Goal: Task Accomplishment & Management: Use online tool/utility

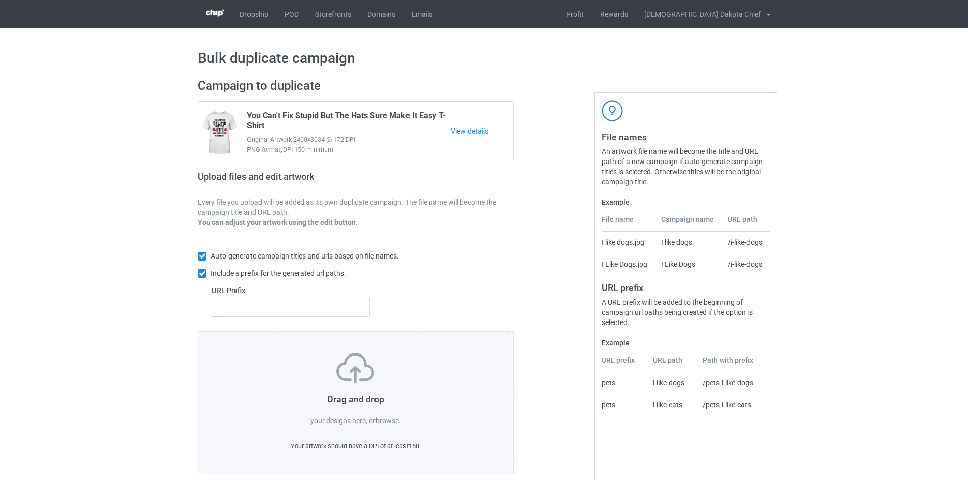
click at [379, 421] on label "browse" at bounding box center [386, 421] width 23 height 8
click at [0, 0] on input "browse" at bounding box center [0, 0] width 0 height 0
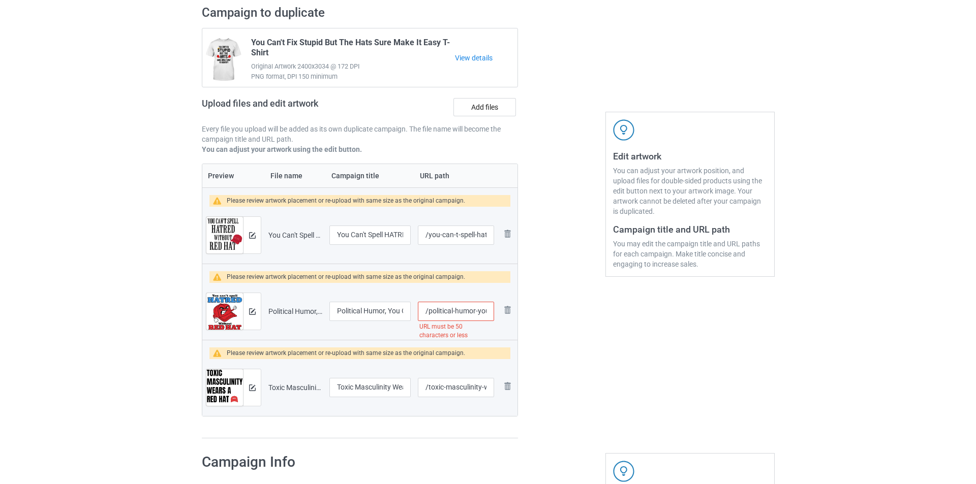
scroll to position [152, 0]
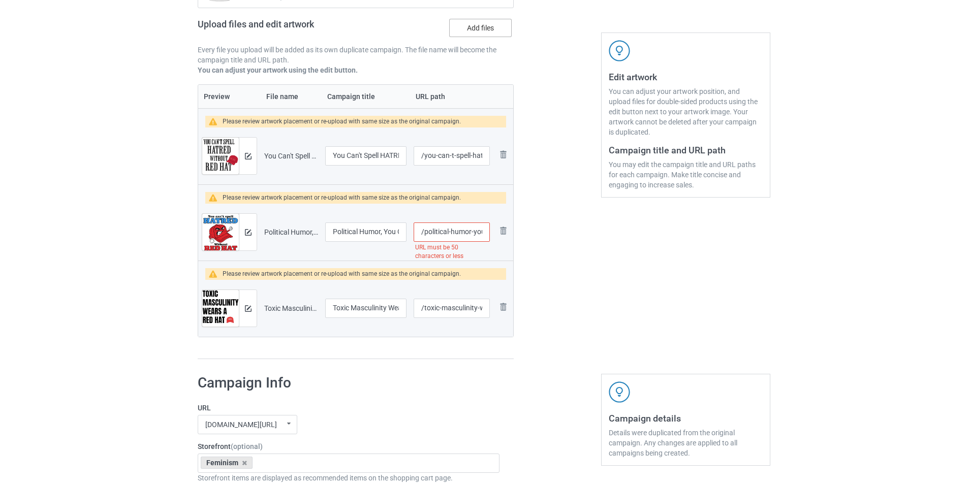
click at [480, 26] on label "Add files" at bounding box center [480, 28] width 62 height 18
click at [0, 0] on input "Add files" at bounding box center [0, 0] width 0 height 0
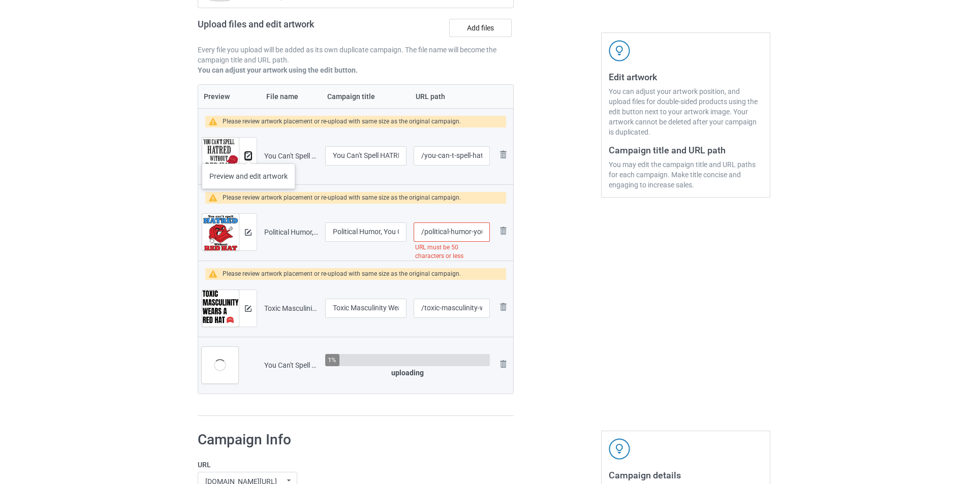
click at [248, 153] on img at bounding box center [248, 156] width 7 height 7
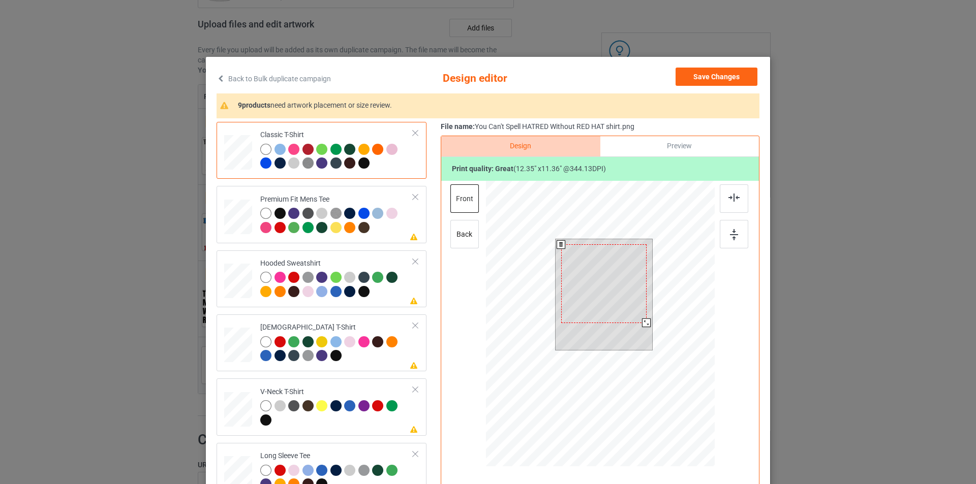
drag, startPoint x: 648, startPoint y: 328, endPoint x: 645, endPoint y: 320, distance: 8.4
click at [645, 320] on div at bounding box center [646, 323] width 9 height 9
click at [366, 195] on div "Premium Fit Mens Tee" at bounding box center [336, 214] width 153 height 38
click at [588, 279] on div at bounding box center [603, 283] width 85 height 79
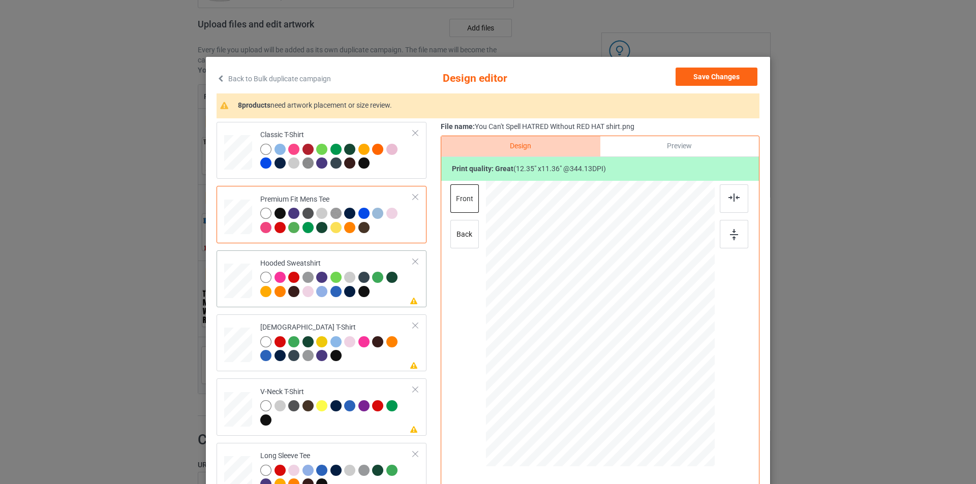
click at [356, 258] on td "Please review artwork placement Hooded Sweatshirt" at bounding box center [337, 279] width 164 height 49
click at [600, 277] on div at bounding box center [603, 289] width 72 height 67
click at [367, 325] on div "[DEMOGRAPHIC_DATA] T-Shirt" at bounding box center [336, 342] width 153 height 38
click at [362, 385] on td "Please review artwork placement V-Neck T-Shirt" at bounding box center [337, 407] width 164 height 49
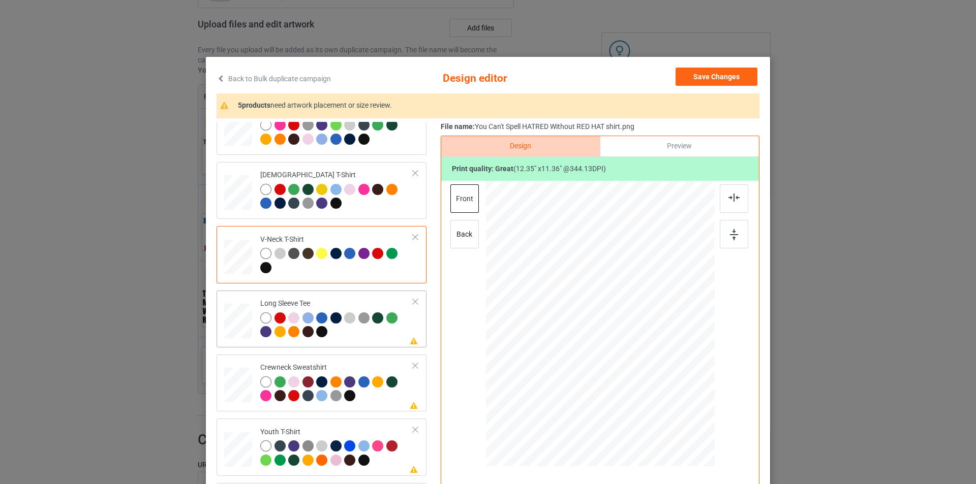
click at [369, 336] on div at bounding box center [336, 326] width 153 height 28
click at [587, 273] on div at bounding box center [605, 290] width 75 height 69
click at [367, 358] on div "Please review artwork placement Crewneck Sweatshirt" at bounding box center [321, 383] width 210 height 57
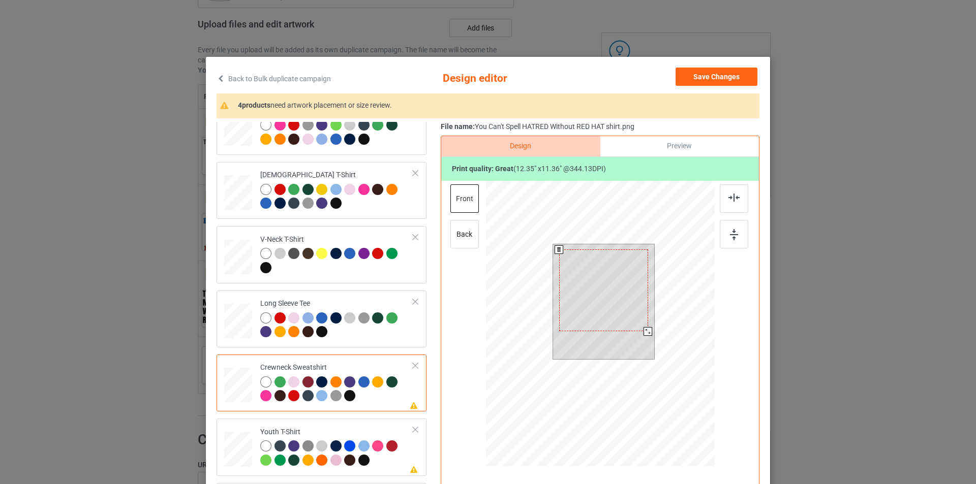
click at [611, 284] on div at bounding box center [603, 290] width 89 height 82
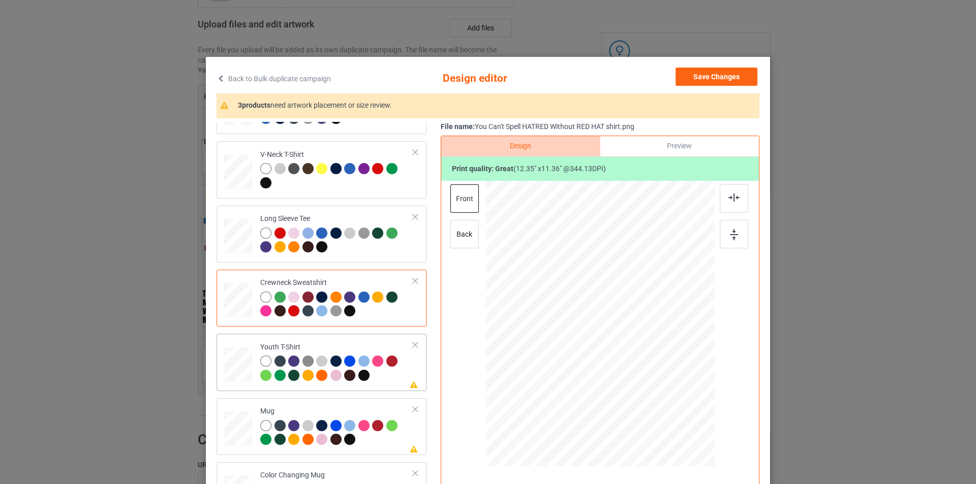
scroll to position [238, 0]
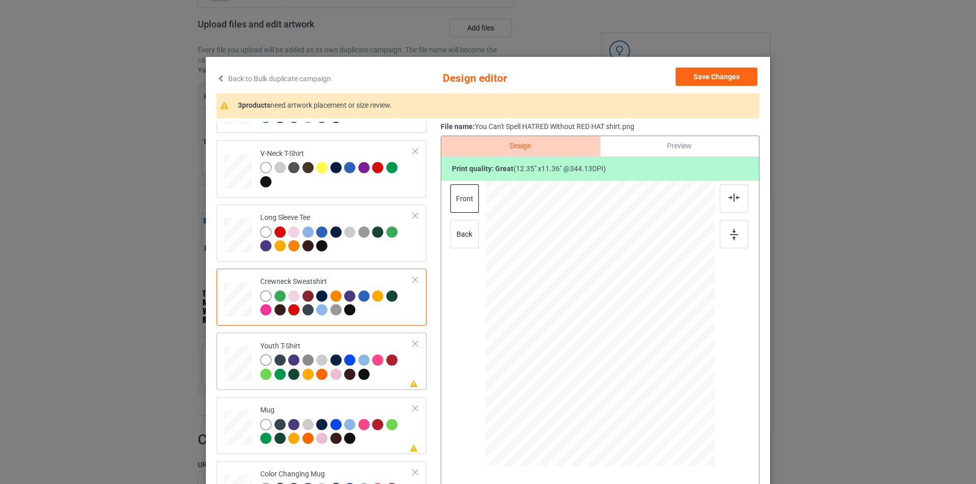
click at [383, 379] on div at bounding box center [336, 369] width 153 height 28
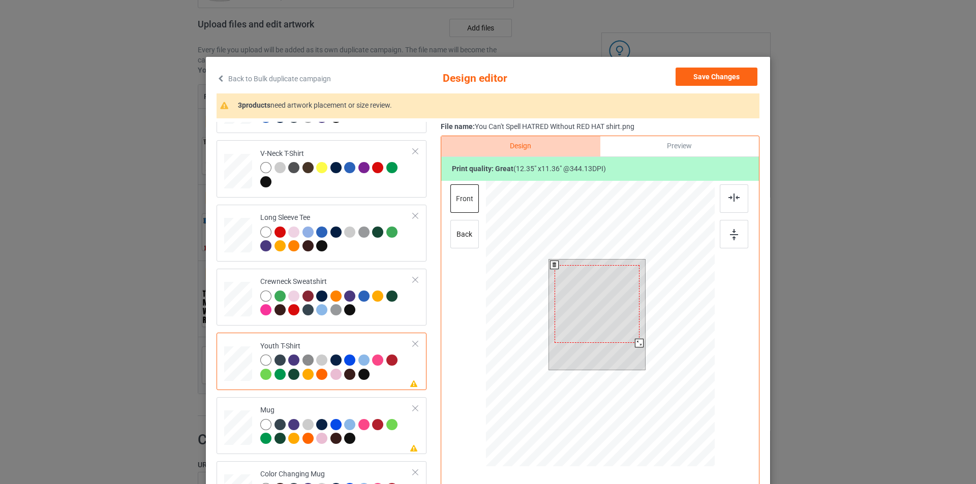
click at [615, 287] on div at bounding box center [596, 304] width 85 height 78
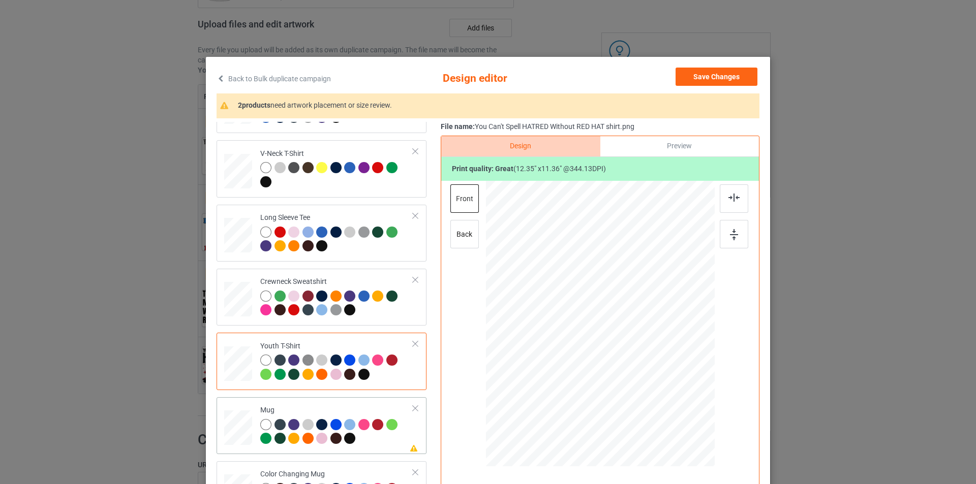
click at [362, 411] on div "Mug" at bounding box center [336, 424] width 153 height 38
click at [637, 350] on div at bounding box center [600, 323] width 229 height 95
drag, startPoint x: 600, startPoint y: 311, endPoint x: 664, endPoint y: 312, distance: 63.5
click at [664, 312] on div at bounding box center [663, 324] width 73 height 67
drag, startPoint x: 696, startPoint y: 358, endPoint x: 692, endPoint y: 352, distance: 7.5
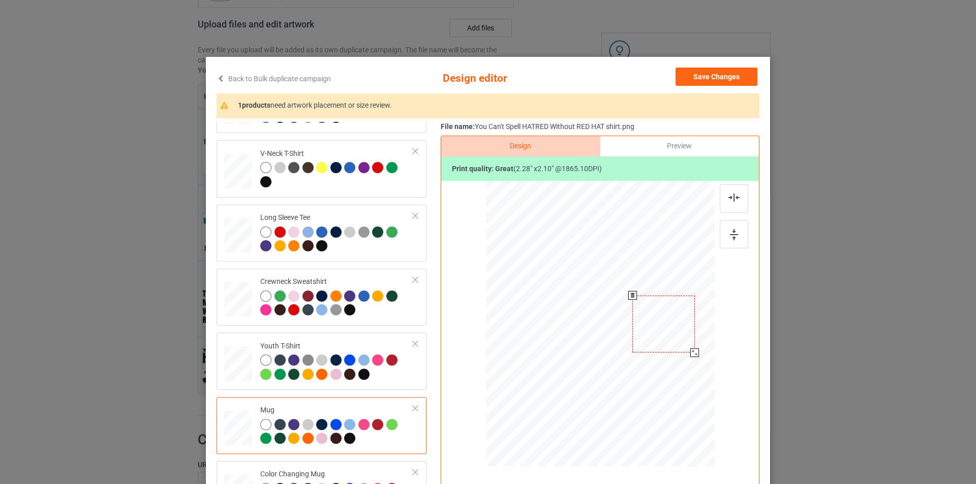
click at [692, 352] on div at bounding box center [694, 353] width 9 height 9
click at [667, 335] on div at bounding box center [663, 322] width 62 height 57
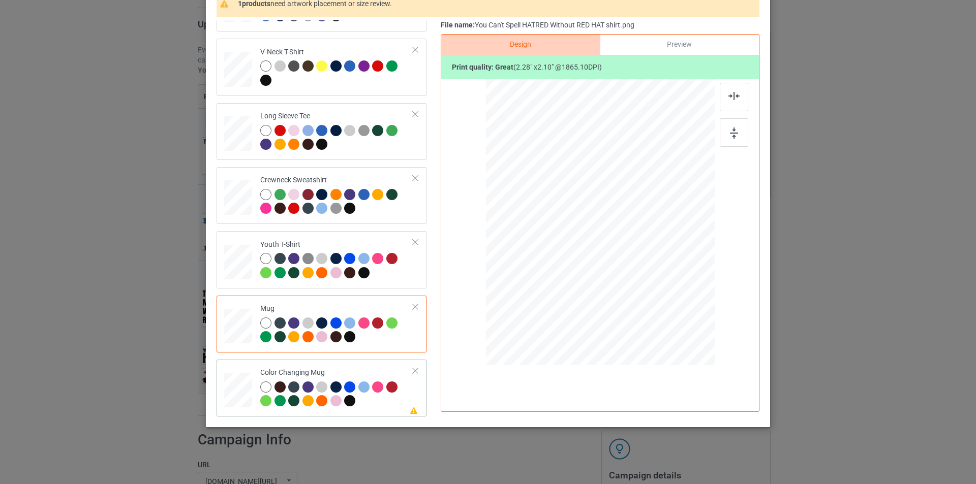
scroll to position [102, 0]
click at [358, 364] on td "Please review artwork placement Color Changing Mug" at bounding box center [337, 388] width 164 height 49
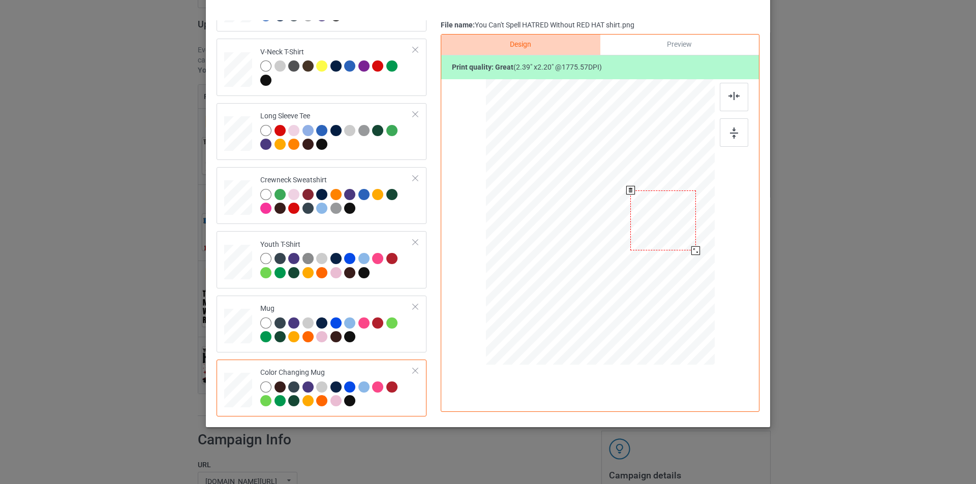
click at [691, 251] on div at bounding box center [695, 250] width 9 height 9
click at [693, 248] on div at bounding box center [695, 249] width 9 height 9
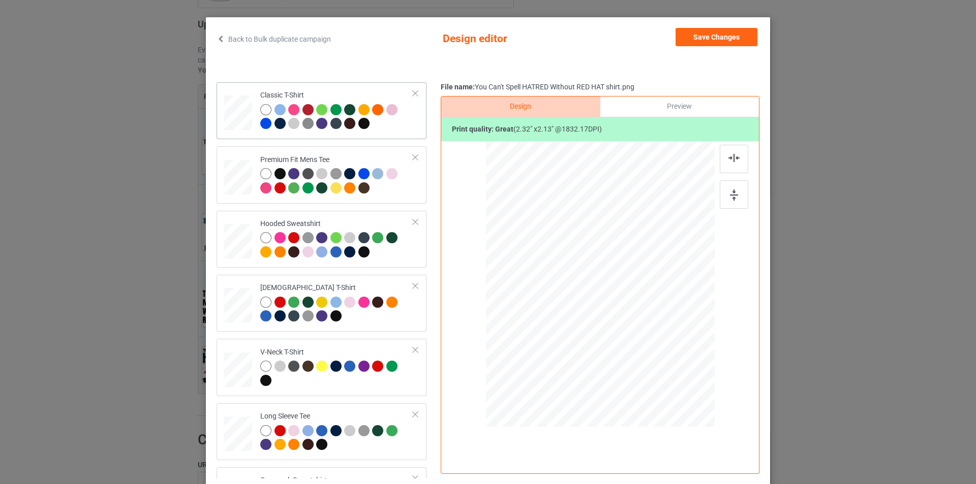
scroll to position [0, 0]
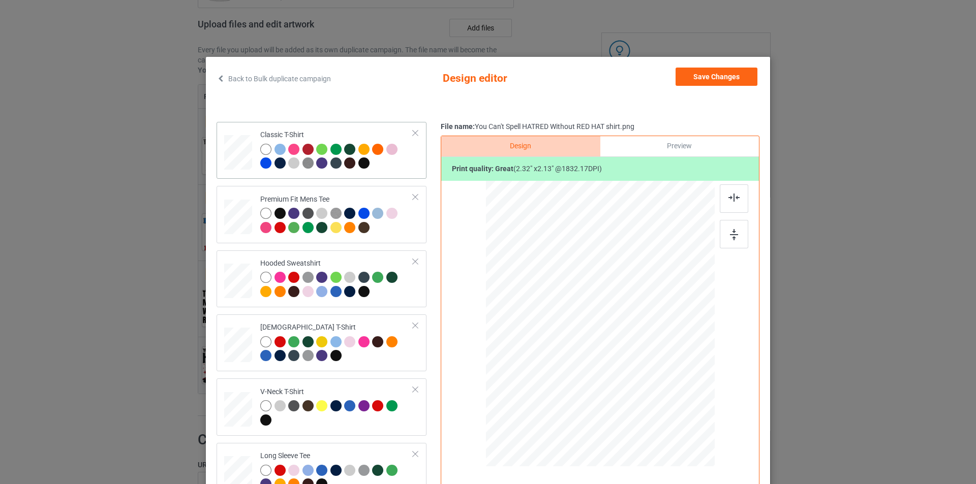
click at [390, 158] on div at bounding box center [393, 151] width 14 height 14
click at [727, 77] on button "Save Changes" at bounding box center [716, 77] width 82 height 18
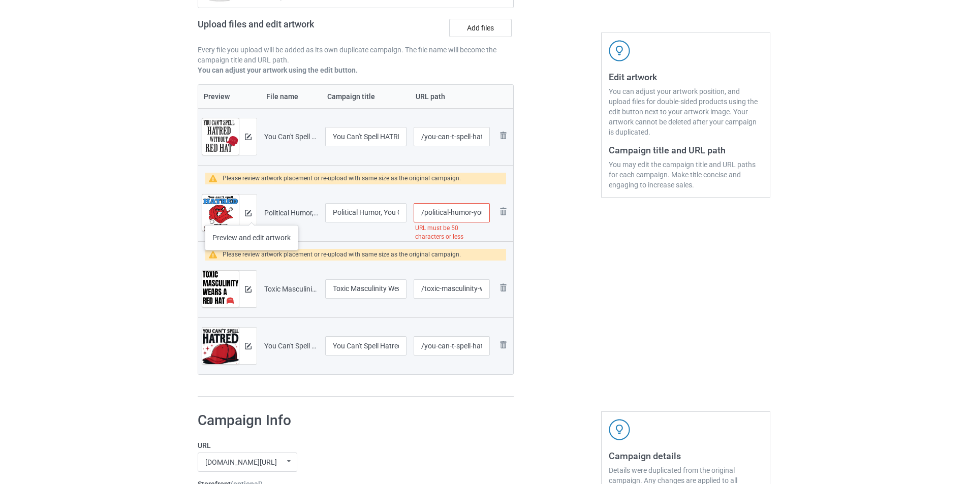
click at [252, 215] on div at bounding box center [248, 213] width 18 height 37
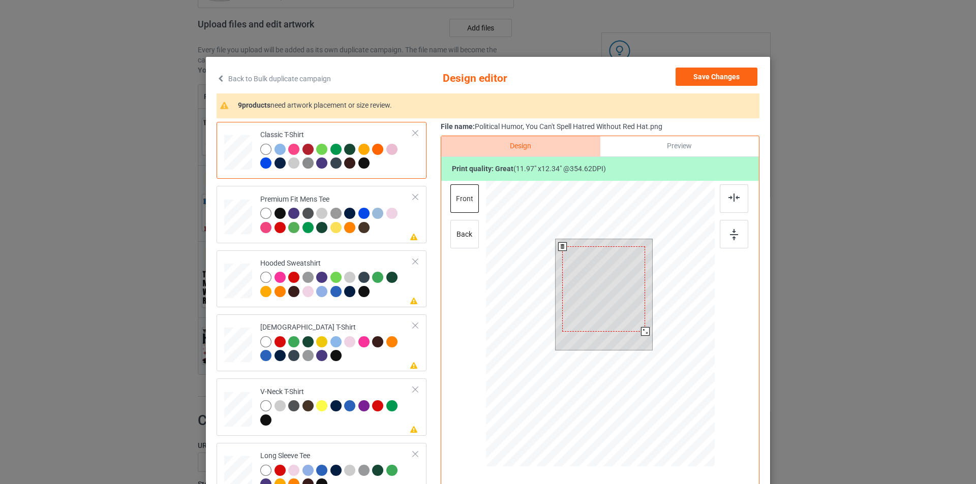
drag, startPoint x: 646, startPoint y: 338, endPoint x: 642, endPoint y: 329, distance: 10.2
click at [642, 329] on div at bounding box center [645, 331] width 9 height 9
click at [359, 195] on div "Premium Fit Mens Tee" at bounding box center [336, 214] width 153 height 38
click at [594, 288] on div at bounding box center [603, 288] width 83 height 85
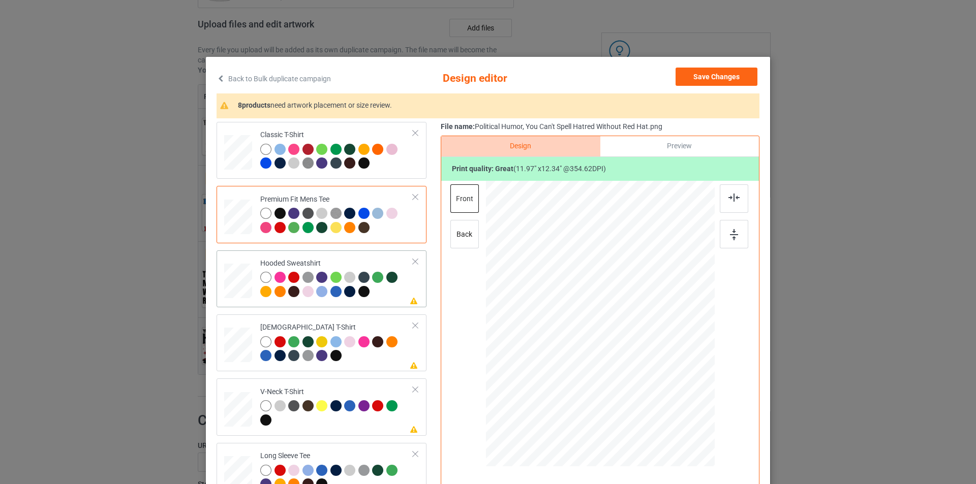
click at [352, 257] on td "Please review artwork placement Hooded Sweatshirt" at bounding box center [337, 279] width 164 height 49
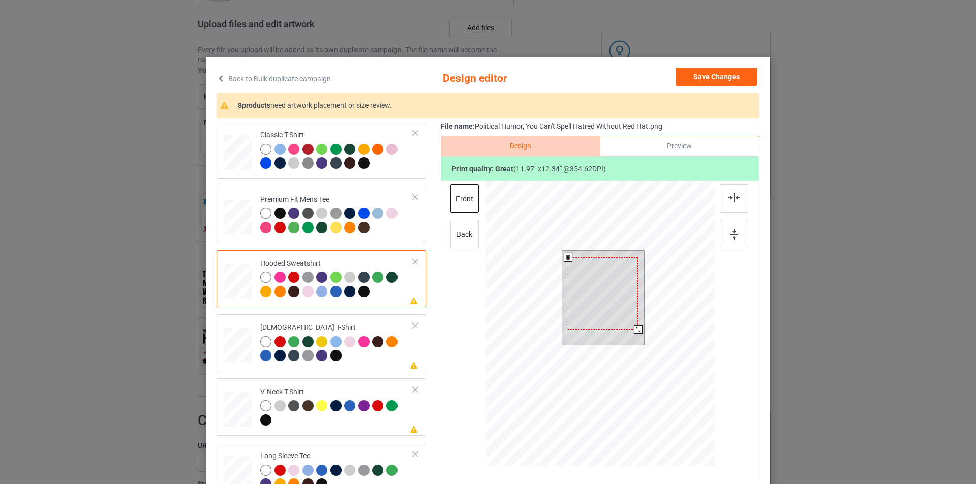
click at [593, 279] on div at bounding box center [603, 294] width 70 height 72
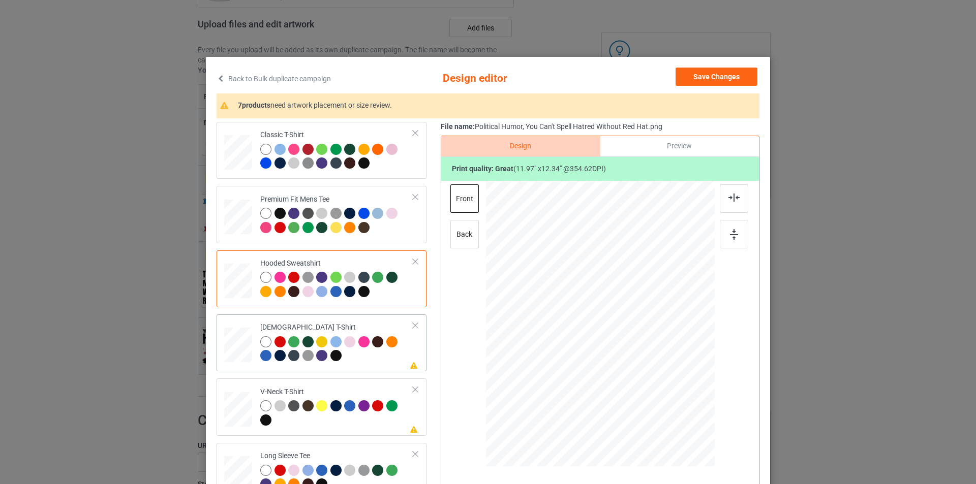
click at [355, 323] on td "Please review artwork placement [DEMOGRAPHIC_DATA] T-Shirt" at bounding box center [337, 343] width 164 height 49
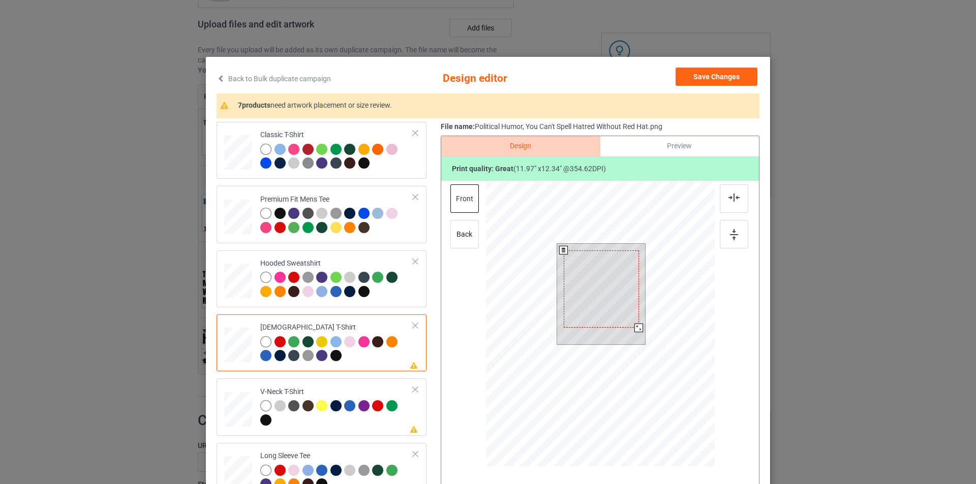
click at [604, 294] on div at bounding box center [600, 289] width 75 height 78
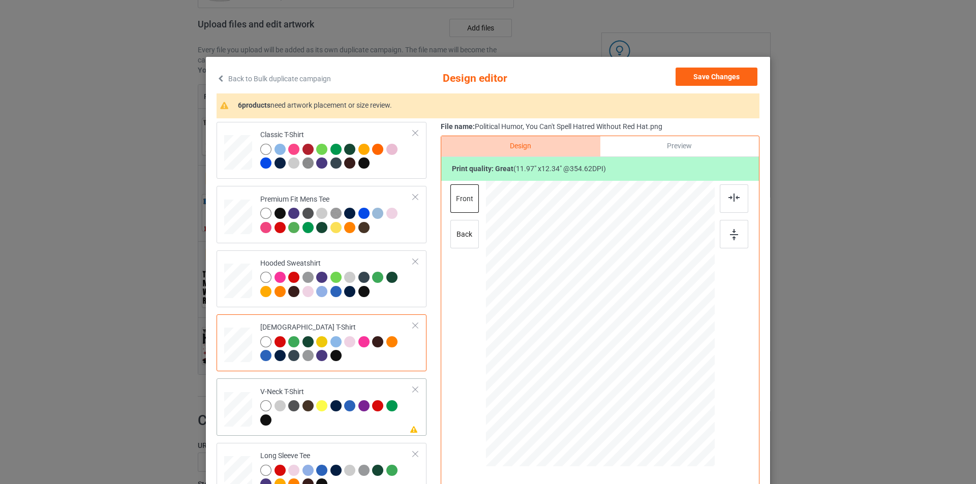
click at [352, 389] on div "V-Neck T-Shirt" at bounding box center [336, 406] width 153 height 38
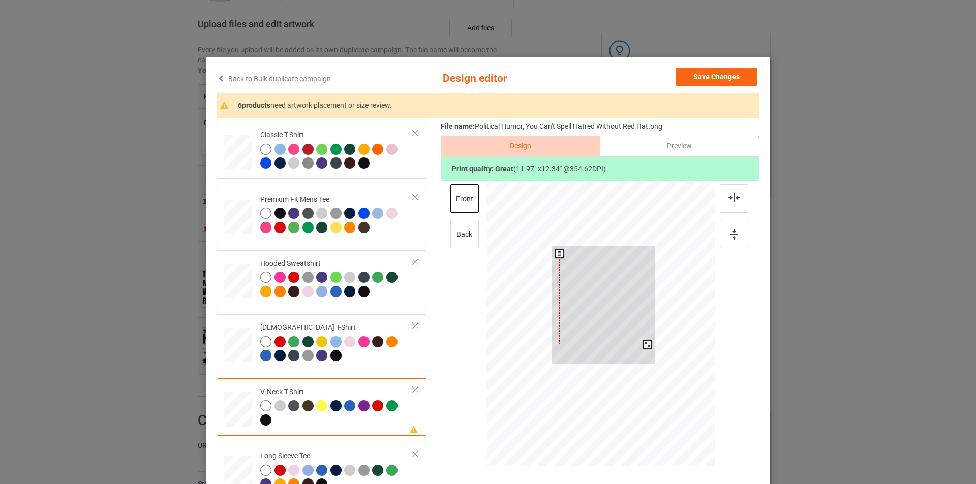
click at [590, 305] on div at bounding box center [603, 299] width 88 height 90
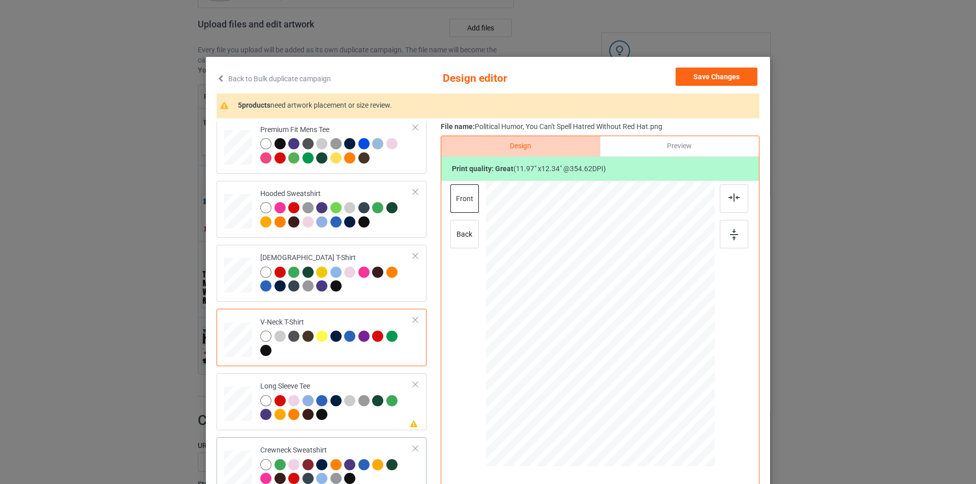
scroll to position [152, 0]
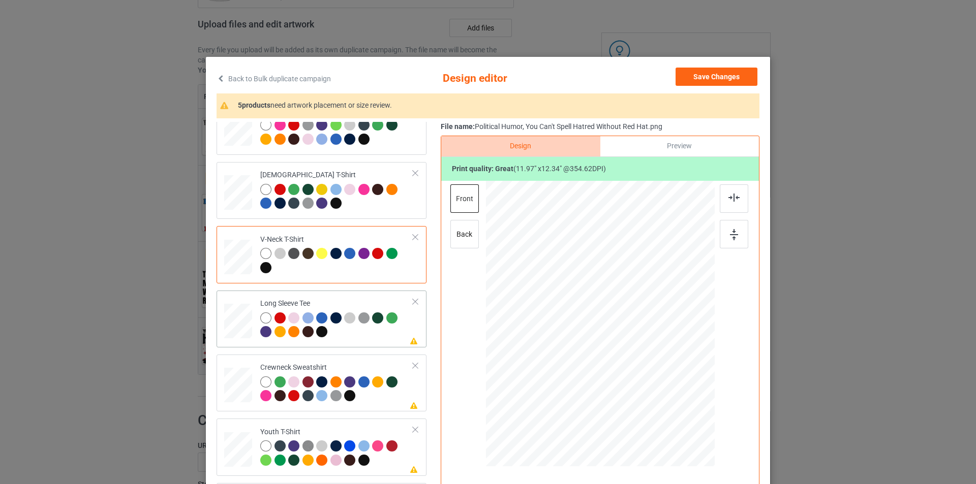
click at [366, 330] on div at bounding box center [336, 326] width 153 height 28
click at [607, 285] on div at bounding box center [605, 295] width 73 height 75
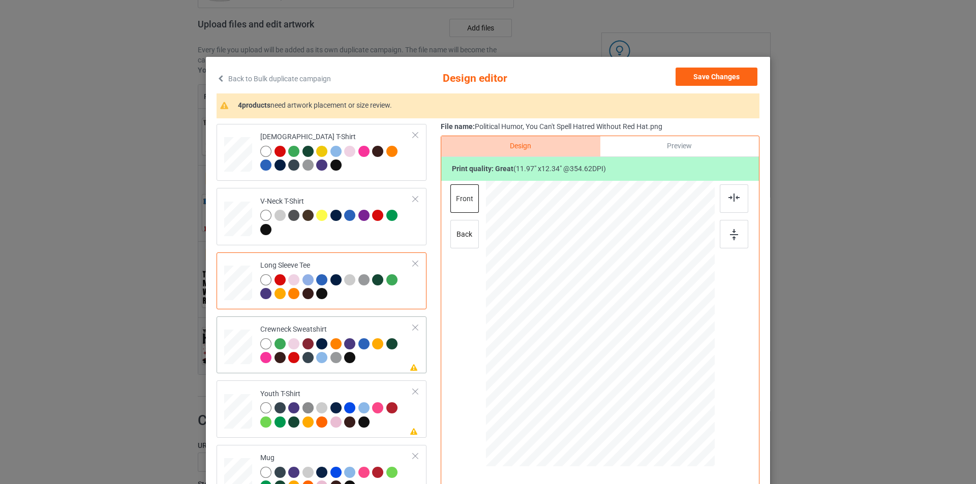
scroll to position [238, 0]
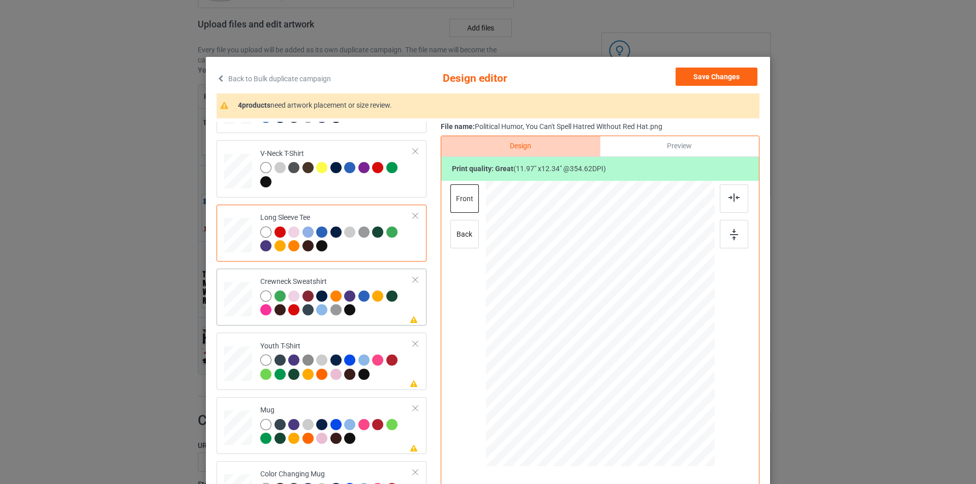
click at [373, 316] on div at bounding box center [336, 305] width 153 height 28
click at [603, 288] on div at bounding box center [603, 296] width 86 height 89
click at [384, 376] on div at bounding box center [336, 369] width 153 height 28
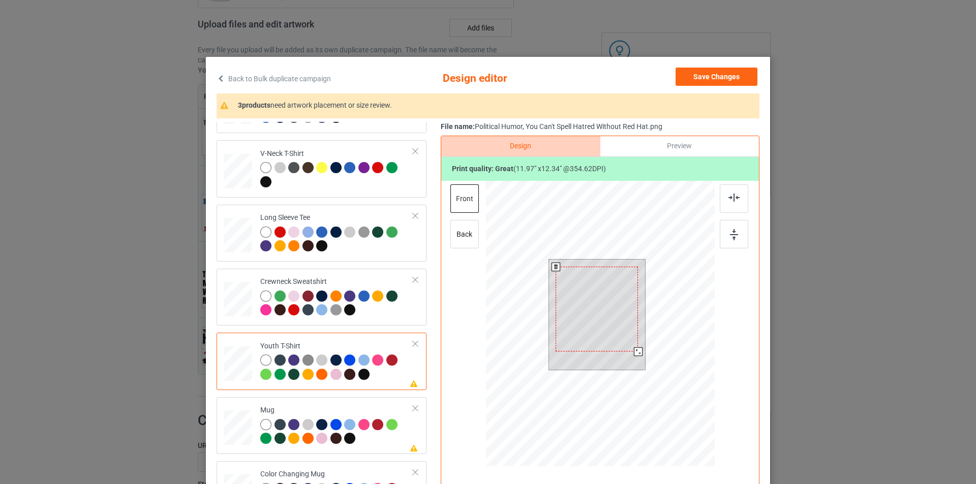
click at [614, 302] on div at bounding box center [596, 309] width 82 height 85
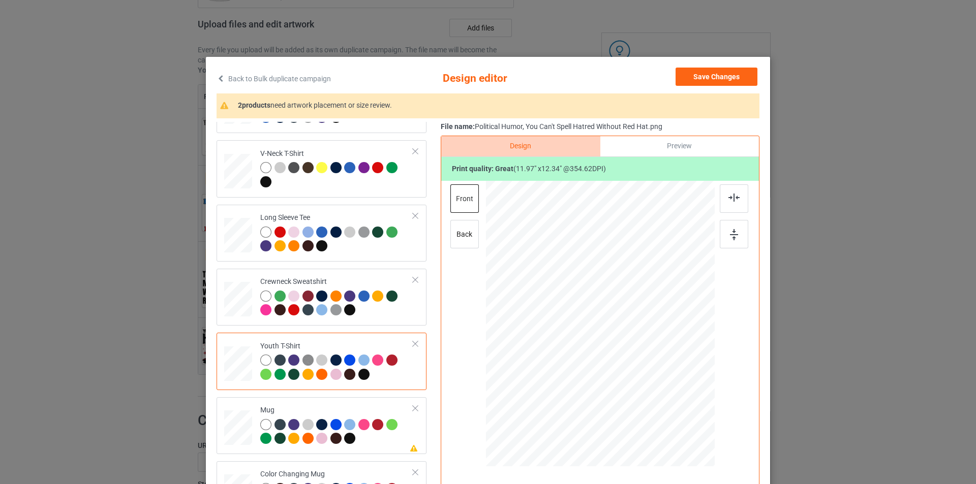
scroll to position [102, 0]
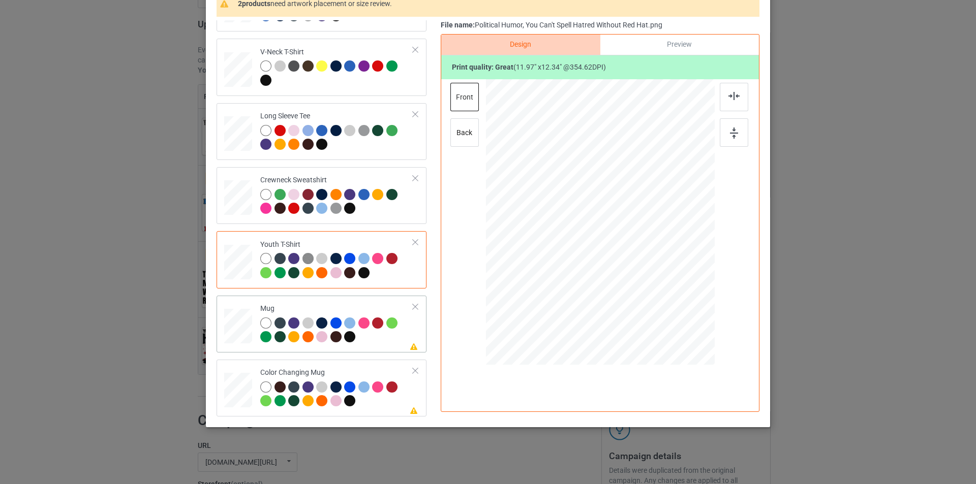
click at [369, 346] on div at bounding box center [336, 332] width 153 height 28
drag, startPoint x: 665, startPoint y: 294, endPoint x: 637, endPoint y: 246, distance: 56.0
click at [637, 246] on div at bounding box center [600, 221] width 229 height 95
drag, startPoint x: 588, startPoint y: 220, endPoint x: 650, endPoint y: 220, distance: 62.5
click at [650, 220] on div at bounding box center [662, 223] width 65 height 66
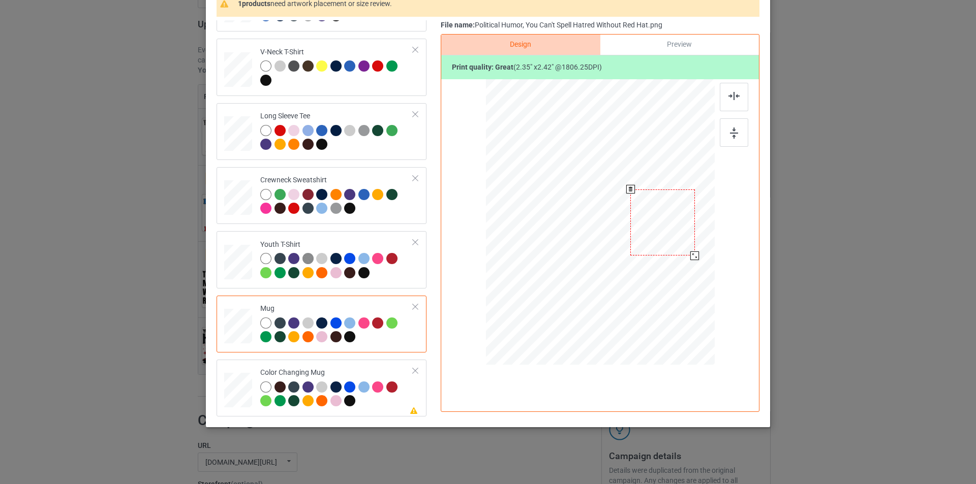
click at [672, 220] on div at bounding box center [662, 223] width 65 height 66
click at [692, 251] on div at bounding box center [694, 254] width 9 height 9
click at [681, 228] on div at bounding box center [664, 222] width 63 height 65
click at [360, 371] on div "Color Changing Mug" at bounding box center [336, 387] width 153 height 38
click at [680, 229] on div at bounding box center [664, 222] width 63 height 65
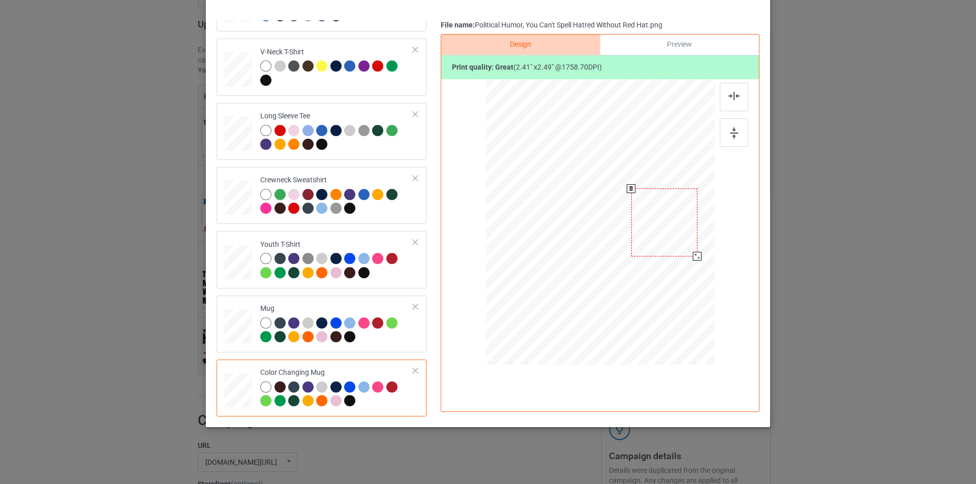
click at [693, 256] on div at bounding box center [697, 256] width 9 height 9
click at [683, 244] on div at bounding box center [663, 223] width 66 height 68
click at [691, 255] on div at bounding box center [695, 256] width 9 height 9
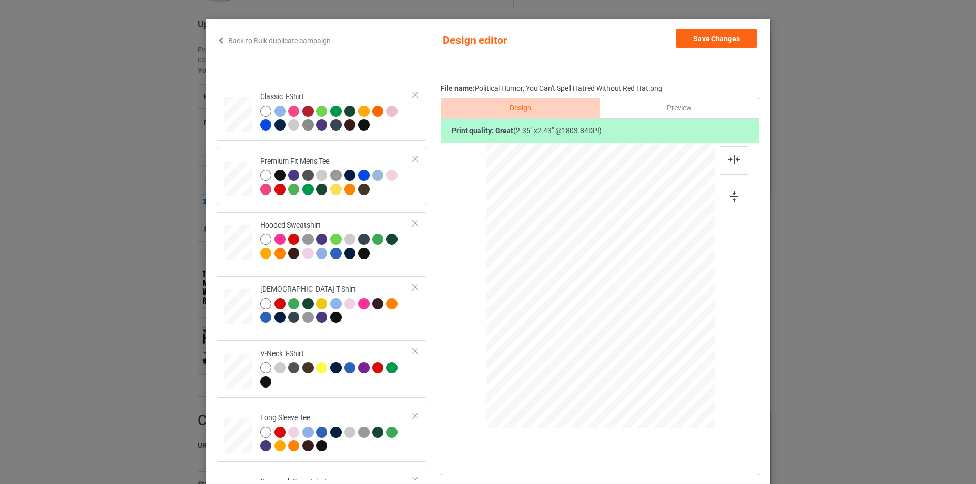
scroll to position [0, 0]
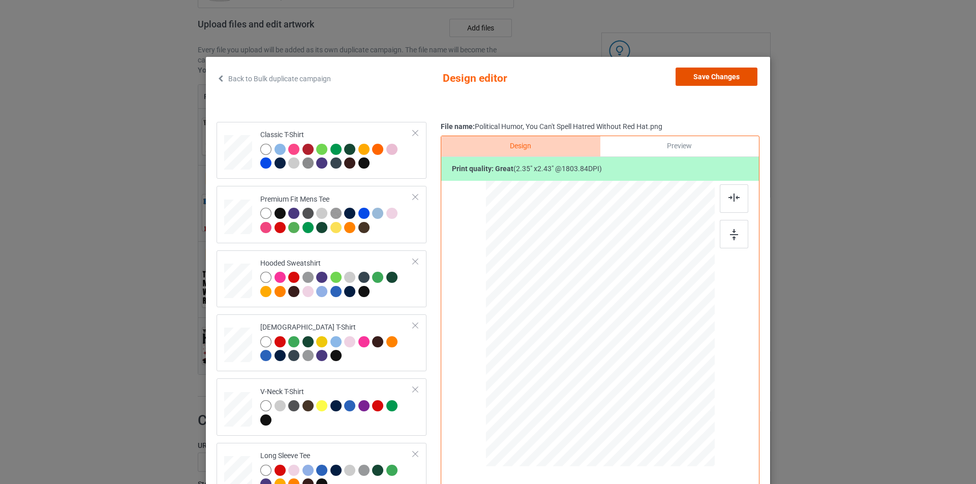
click at [730, 73] on button "Save Changes" at bounding box center [716, 77] width 82 height 18
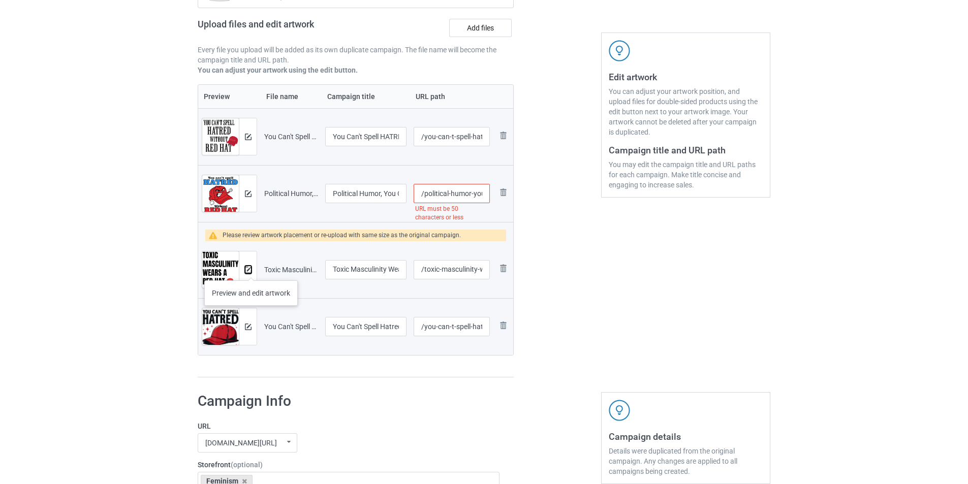
click at [251, 270] on img at bounding box center [248, 270] width 7 height 7
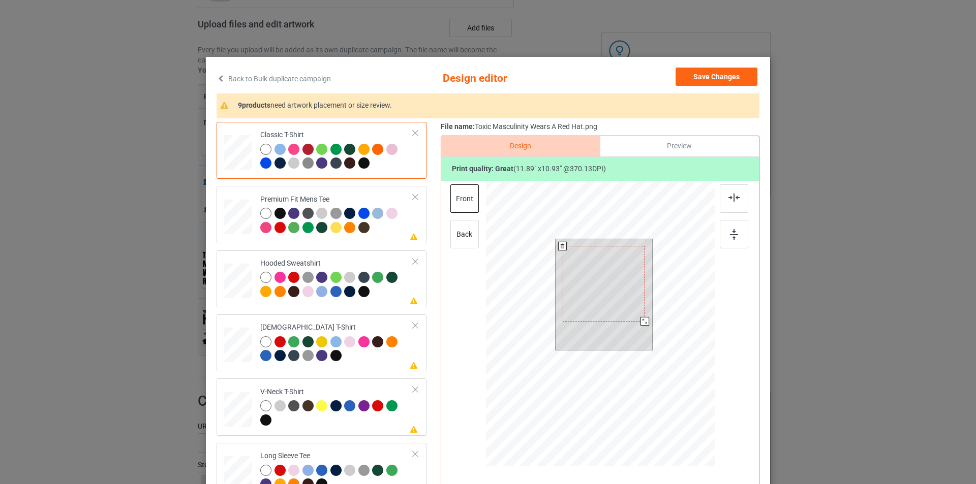
drag, startPoint x: 647, startPoint y: 329, endPoint x: 639, endPoint y: 323, distance: 9.8
click at [640, 323] on div at bounding box center [644, 321] width 9 height 9
click at [643, 319] on div at bounding box center [643, 321] width 9 height 9
click at [378, 200] on div "Premium Fit Mens Tee" at bounding box center [336, 214] width 153 height 38
click at [603, 285] on div at bounding box center [603, 284] width 80 height 74
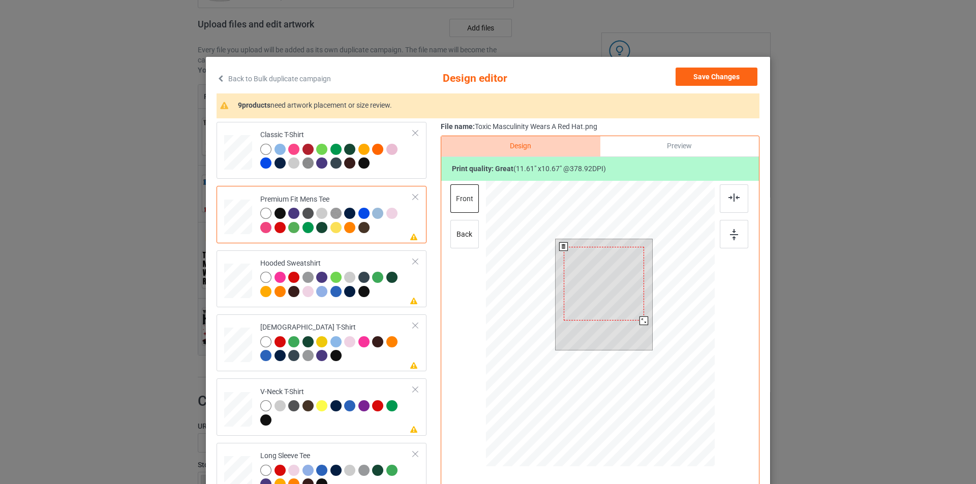
click at [603, 285] on div at bounding box center [603, 284] width 80 height 74
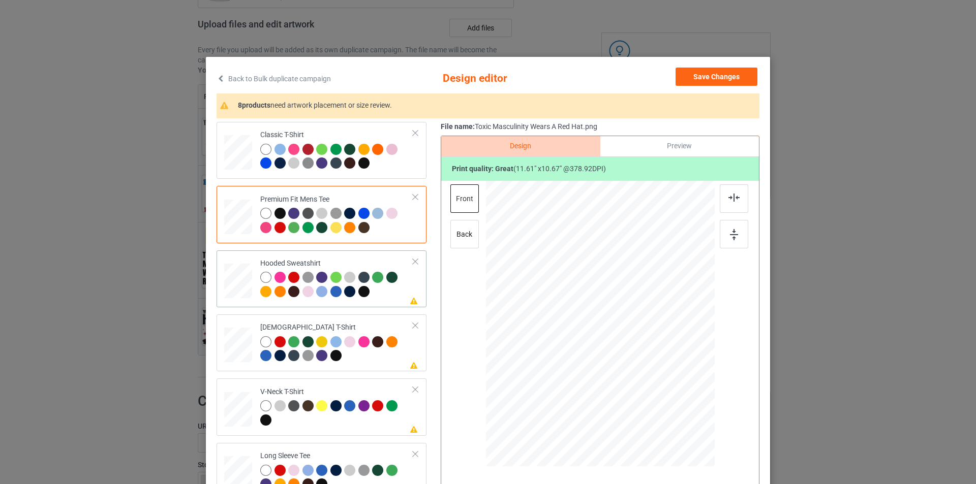
click at [367, 261] on div "Hooded Sweatshirt" at bounding box center [336, 278] width 153 height 38
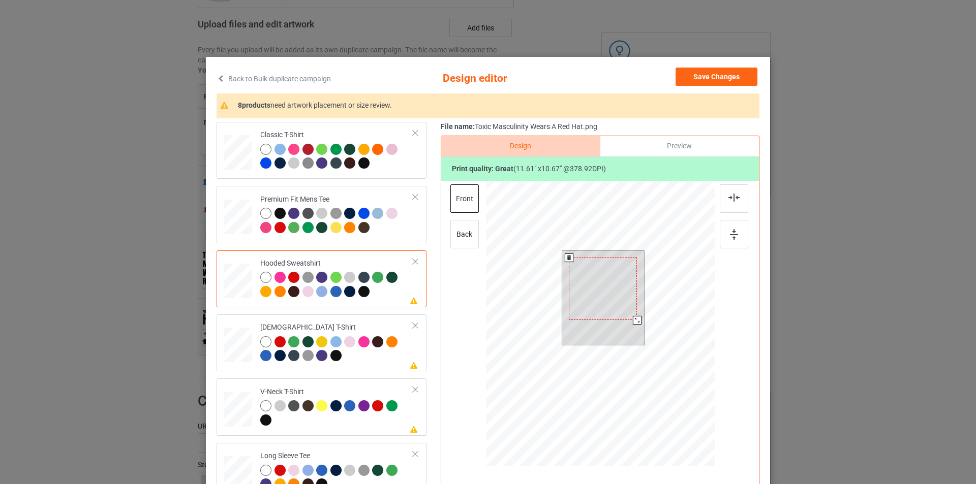
click at [603, 299] on div at bounding box center [603, 289] width 68 height 62
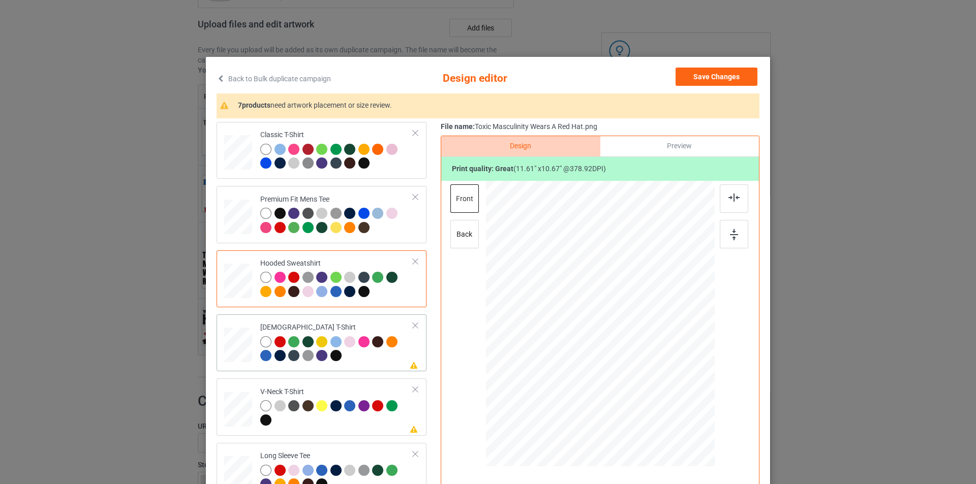
click at [362, 326] on div "[DEMOGRAPHIC_DATA] T-Shirt" at bounding box center [336, 342] width 153 height 38
click at [609, 293] on div at bounding box center [601, 283] width 73 height 67
click at [345, 393] on div "V-Neck T-Shirt" at bounding box center [336, 406] width 153 height 38
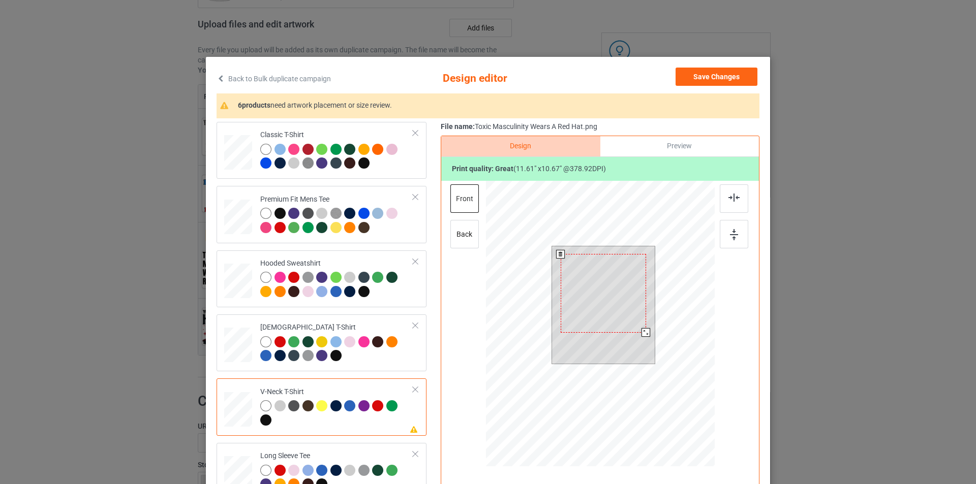
click at [600, 301] on div at bounding box center [602, 293] width 85 height 78
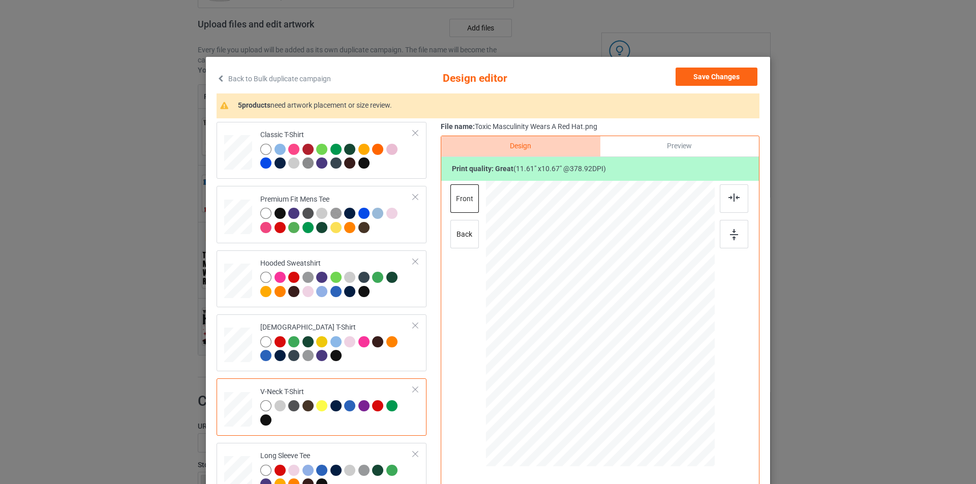
scroll to position [152, 0]
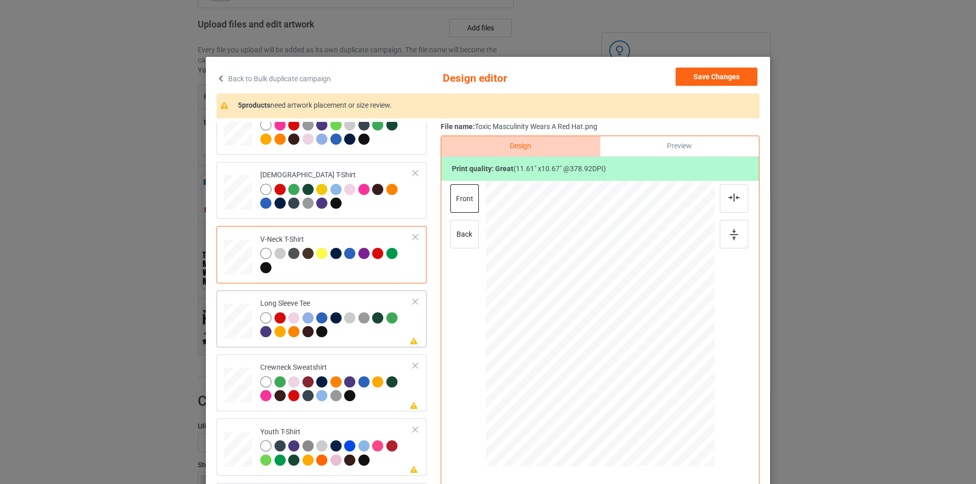
click at [369, 335] on div at bounding box center [336, 326] width 153 height 28
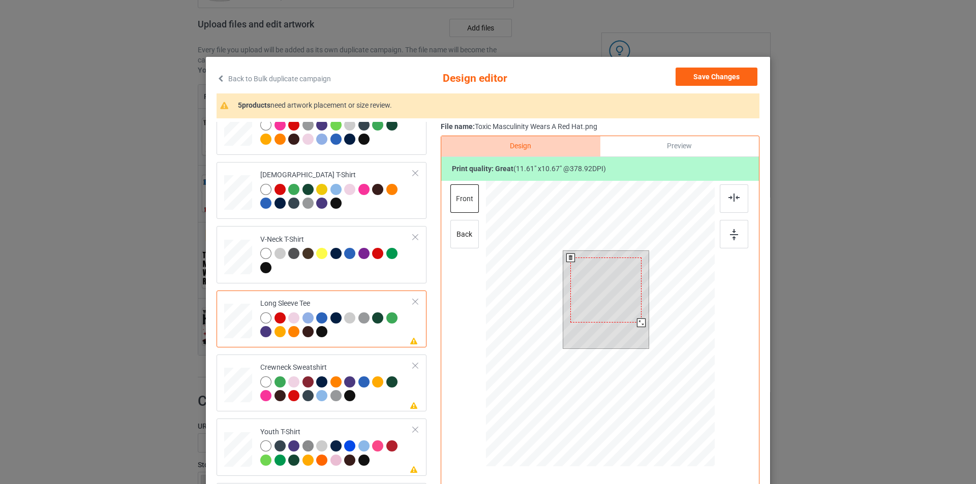
click at [602, 296] on div at bounding box center [605, 290] width 71 height 65
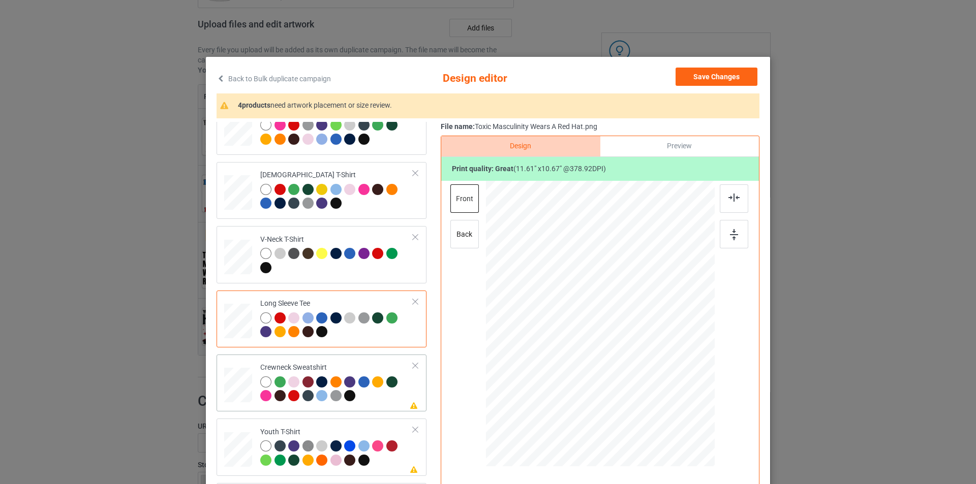
click at [376, 400] on div at bounding box center [336, 391] width 153 height 28
click at [598, 282] on div at bounding box center [600, 313] width 264 height 264
click at [598, 282] on div at bounding box center [603, 290] width 84 height 77
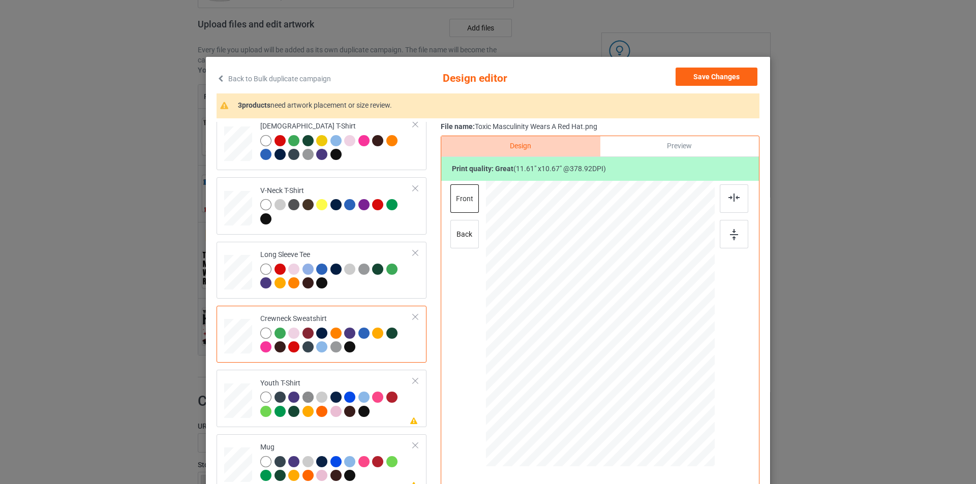
scroll to position [238, 0]
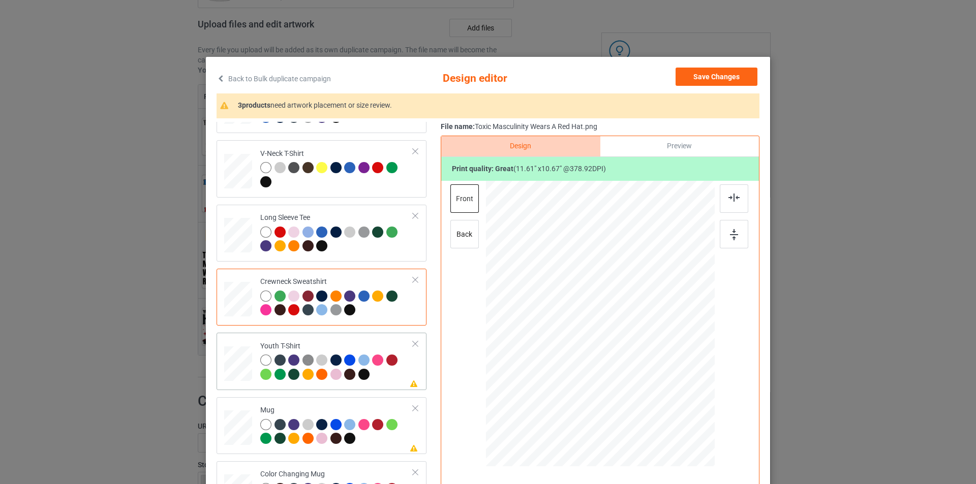
click at [382, 379] on div at bounding box center [336, 369] width 153 height 28
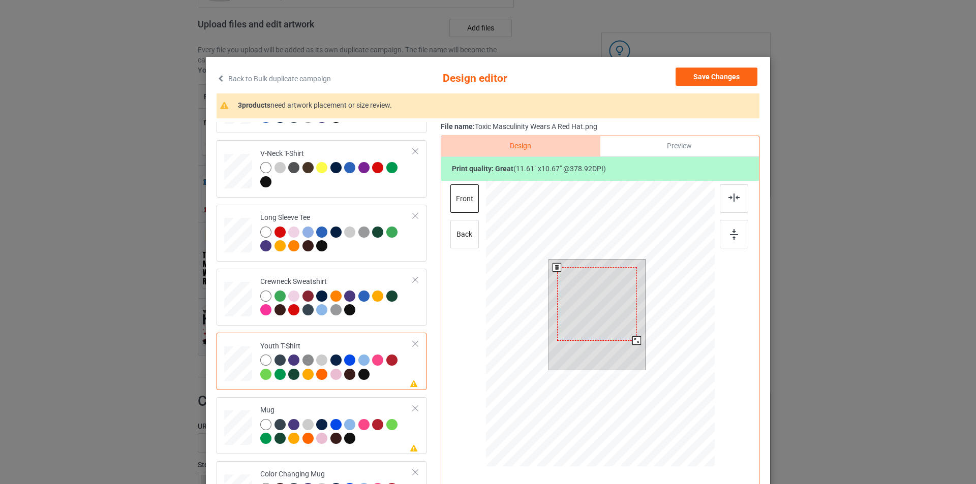
click at [591, 298] on div at bounding box center [597, 303] width 80 height 73
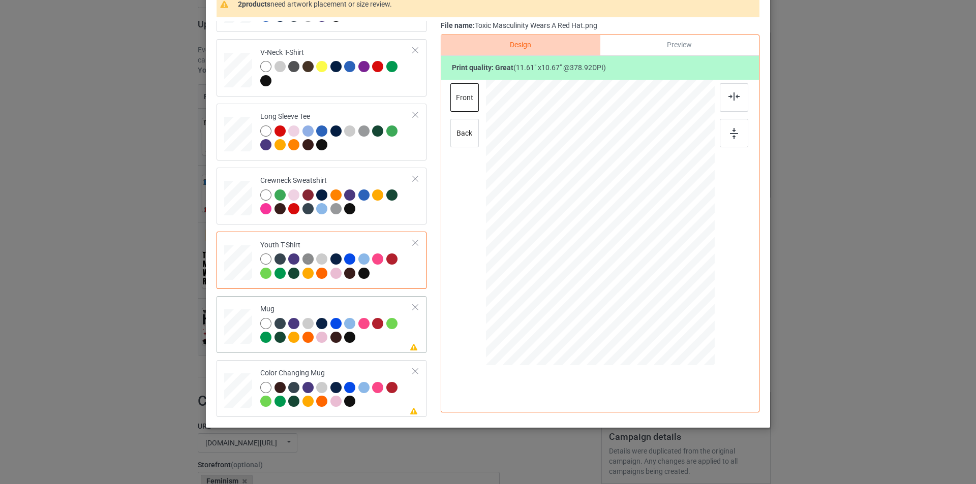
scroll to position [102, 0]
click at [384, 347] on td "Please review artwork placement Mug" at bounding box center [337, 324] width 164 height 49
click at [602, 211] on div at bounding box center [600, 211] width 264 height 264
click at [602, 211] on div at bounding box center [600, 223] width 264 height 289
drag, startPoint x: 663, startPoint y: 286, endPoint x: 633, endPoint y: 245, distance: 50.5
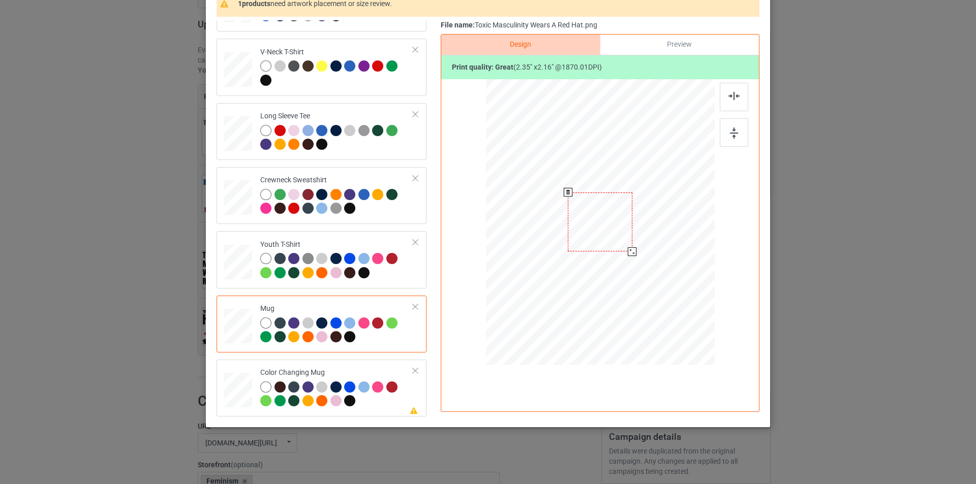
click at [633, 245] on div at bounding box center [600, 221] width 229 height 95
drag, startPoint x: 592, startPoint y: 216, endPoint x: 655, endPoint y: 215, distance: 63.0
click at [655, 215] on div at bounding box center [663, 221] width 65 height 59
click at [364, 364] on td "Please review artwork placement Color Changing Mug" at bounding box center [337, 388] width 164 height 49
click at [659, 212] on div at bounding box center [663, 221] width 65 height 59
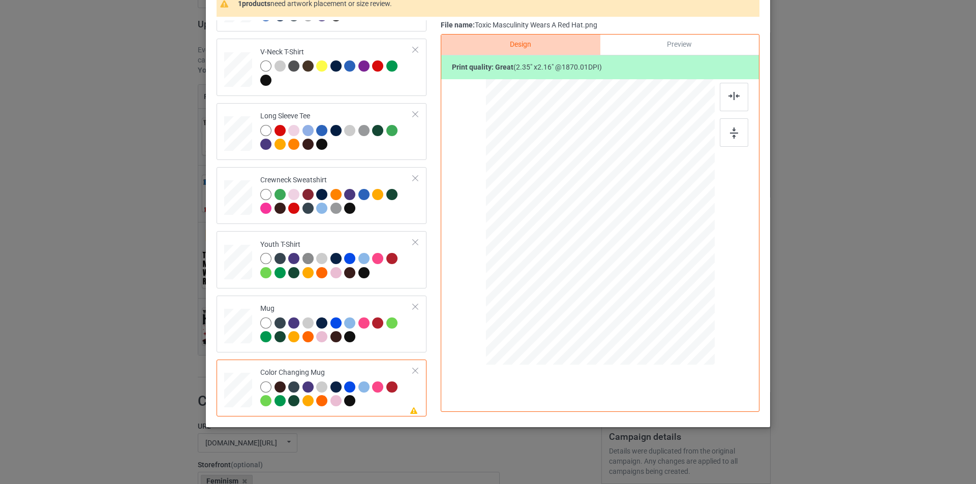
click at [659, 212] on div at bounding box center [663, 221] width 65 height 59
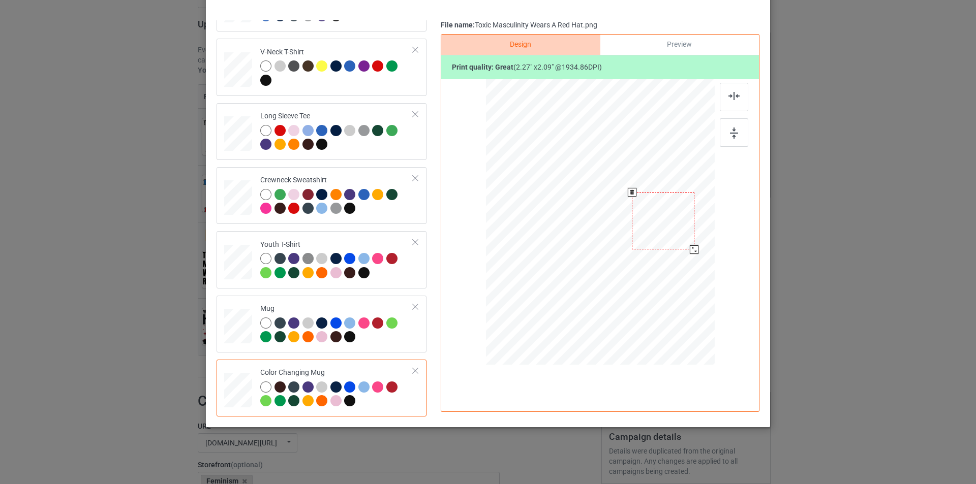
click at [690, 249] on div at bounding box center [694, 249] width 9 height 9
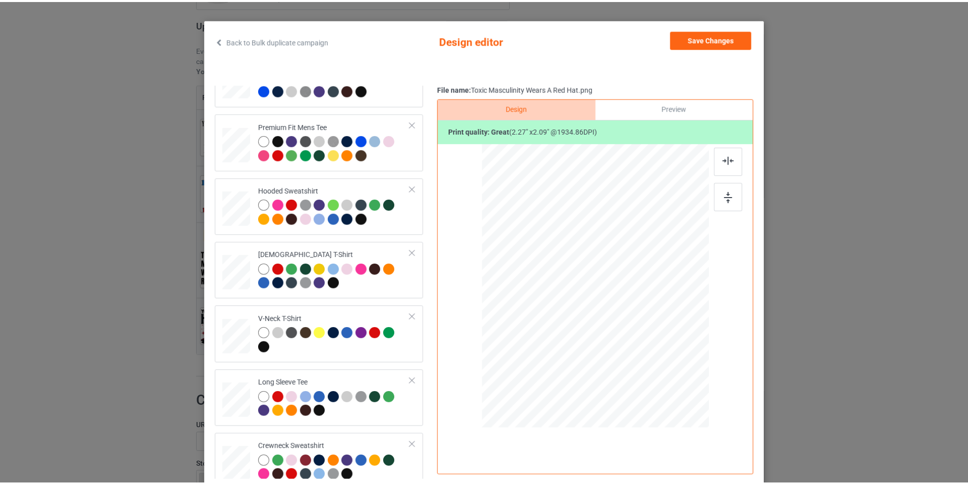
scroll to position [0, 0]
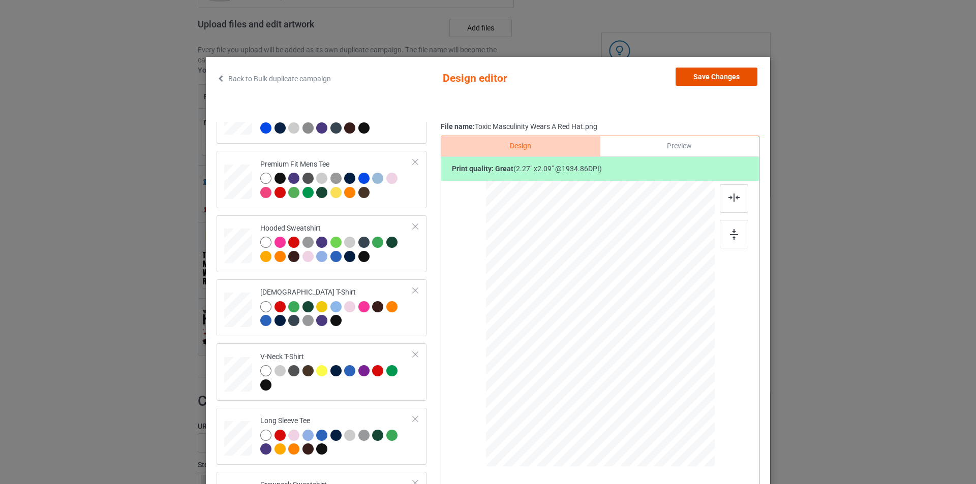
click at [723, 71] on button "Save Changes" at bounding box center [716, 77] width 82 height 18
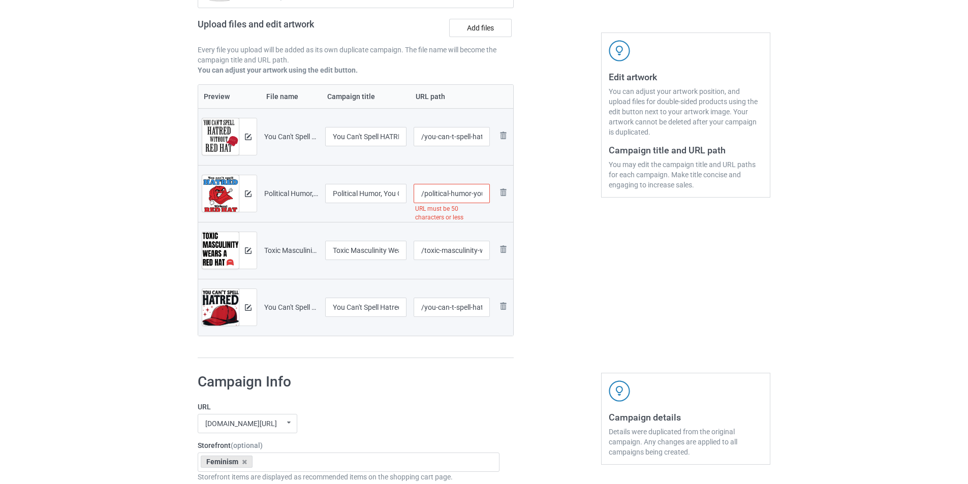
scroll to position [0, 109]
drag, startPoint x: 470, startPoint y: 197, endPoint x: 543, endPoint y: 198, distance: 72.7
click at [543, 198] on div "Campaign to duplicate You Can't Fix Stupid But The Hats Sure Make It Easy T-Shi…" at bounding box center [484, 142] width 587 height 447
type input "/political-humor"
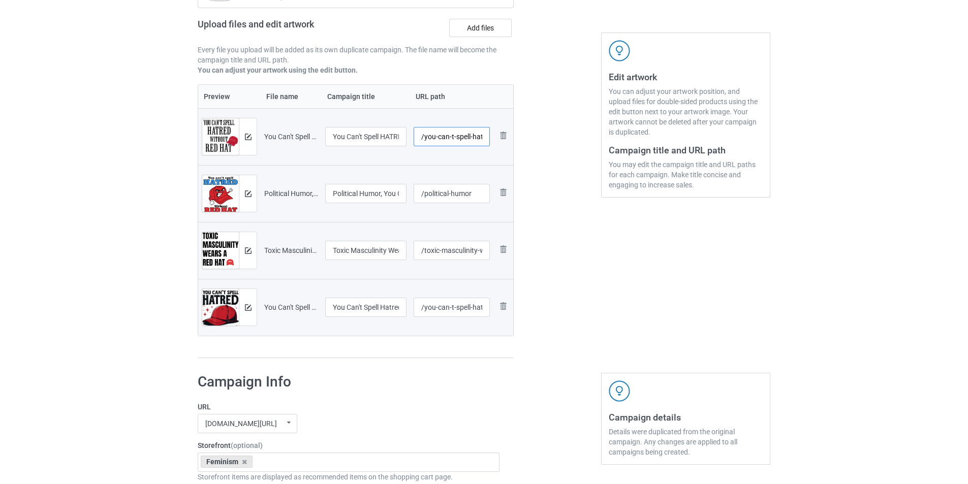
scroll to position [0, 76]
drag, startPoint x: 469, startPoint y: 135, endPoint x: 526, endPoint y: 138, distance: 57.0
click at [526, 138] on div "Campaign to duplicate You Can't Fix Stupid But The Hats Sure Make It Easy T-Shi…" at bounding box center [484, 142] width 587 height 447
click at [450, 135] on input "/you-can-t-spell" at bounding box center [452, 136] width 77 height 19
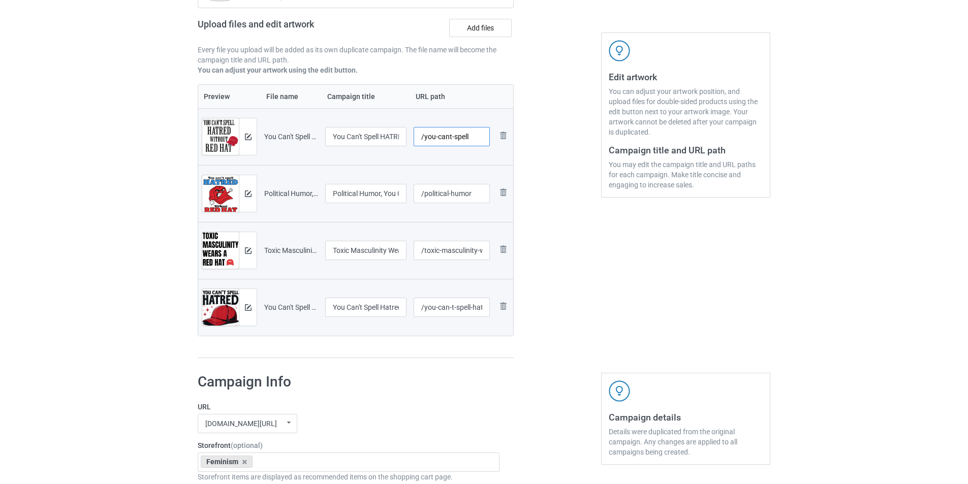
type input "/you-cant-spell"
drag, startPoint x: 476, startPoint y: 251, endPoint x: 538, endPoint y: 248, distance: 61.5
click at [538, 248] on div "Campaign to duplicate You Can't Fix Stupid But The Hats Sure Make It Easy T-Shi…" at bounding box center [484, 142] width 587 height 447
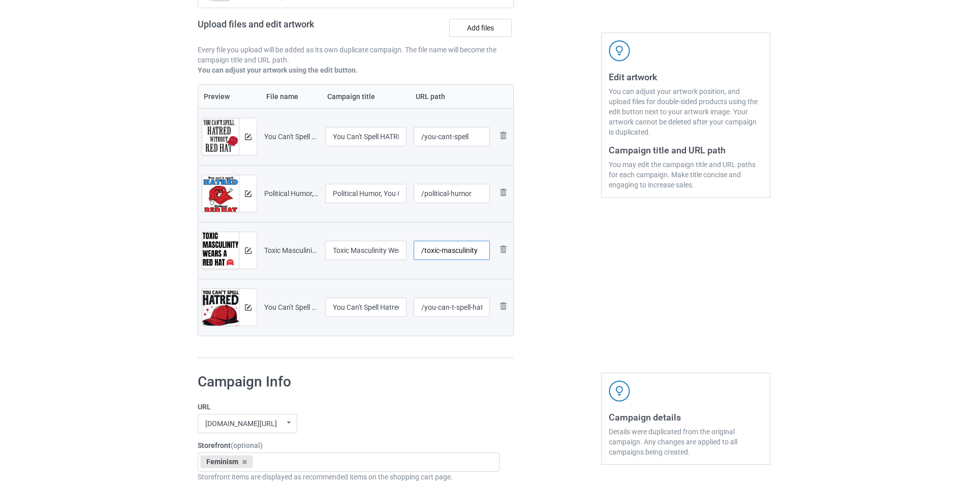
drag, startPoint x: 440, startPoint y: 250, endPoint x: 423, endPoint y: 252, distance: 16.8
click at [423, 252] on input "/toxic-masculinity" at bounding box center [452, 250] width 77 height 19
type input "/masculinity"
click at [413, 377] on h1 "Campaign Info" at bounding box center [349, 382] width 302 height 18
drag, startPoint x: 454, startPoint y: 308, endPoint x: 425, endPoint y: 311, distance: 29.6
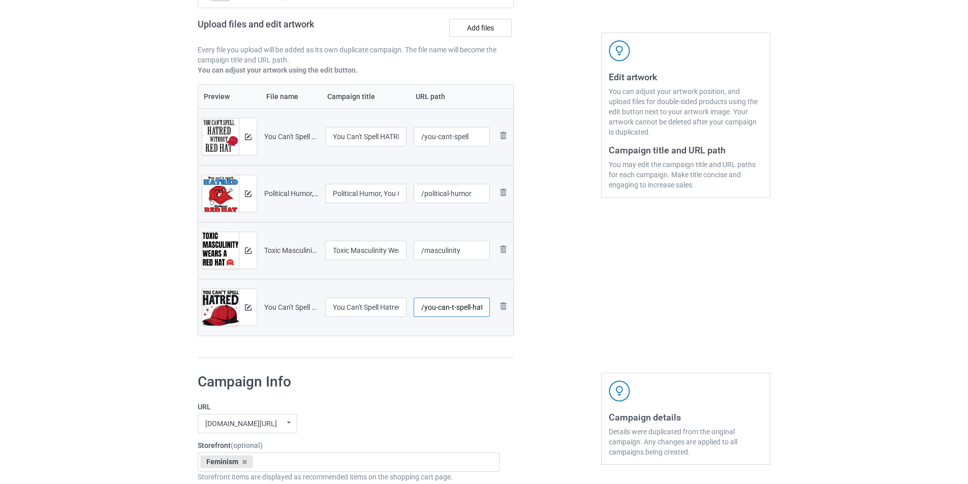
click at [425, 311] on input "/you-can-t-spell-hatred-without-red-hat-t-shirt" at bounding box center [452, 307] width 77 height 19
drag, startPoint x: 461, startPoint y: 307, endPoint x: 522, endPoint y: 305, distance: 61.0
click at [522, 305] on div "Campaign to duplicate You Can't Fix Stupid But The Hats Sure Make It Easy T-Shi…" at bounding box center [484, 142] width 587 height 447
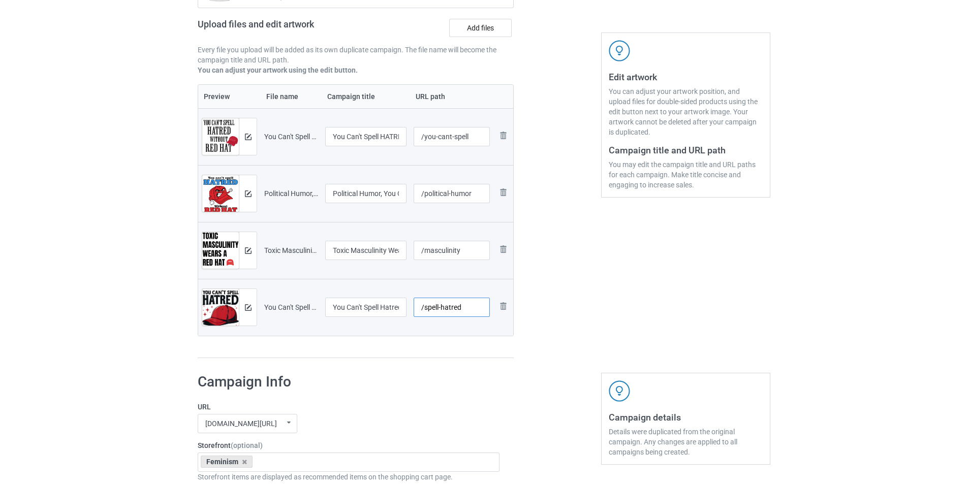
type input "/spell-hatred"
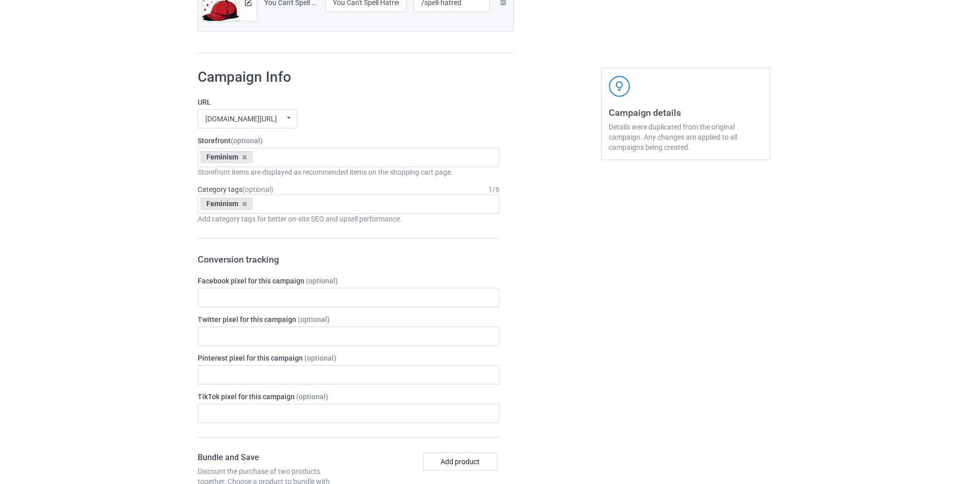
scroll to position [711, 0]
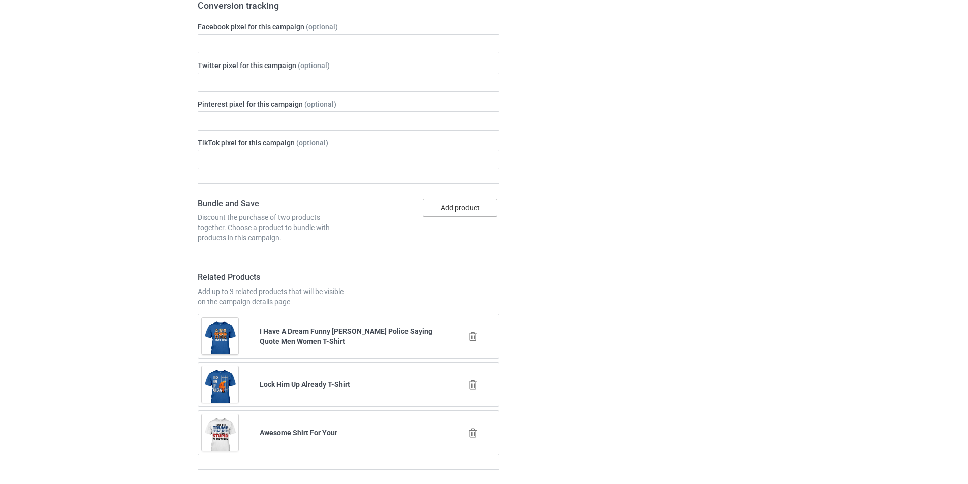
click at [472, 206] on button "Add product" at bounding box center [460, 208] width 75 height 18
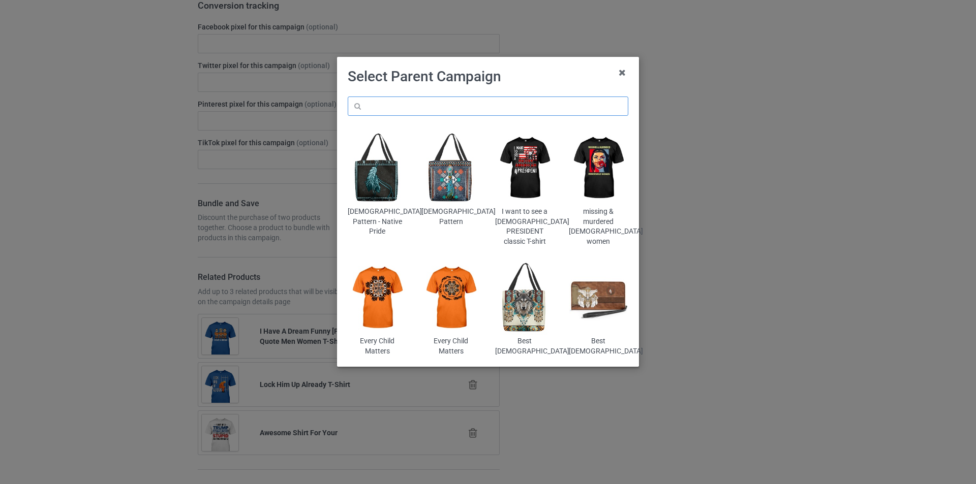
click at [466, 106] on input "text" at bounding box center [488, 106] width 280 height 19
type input "u"
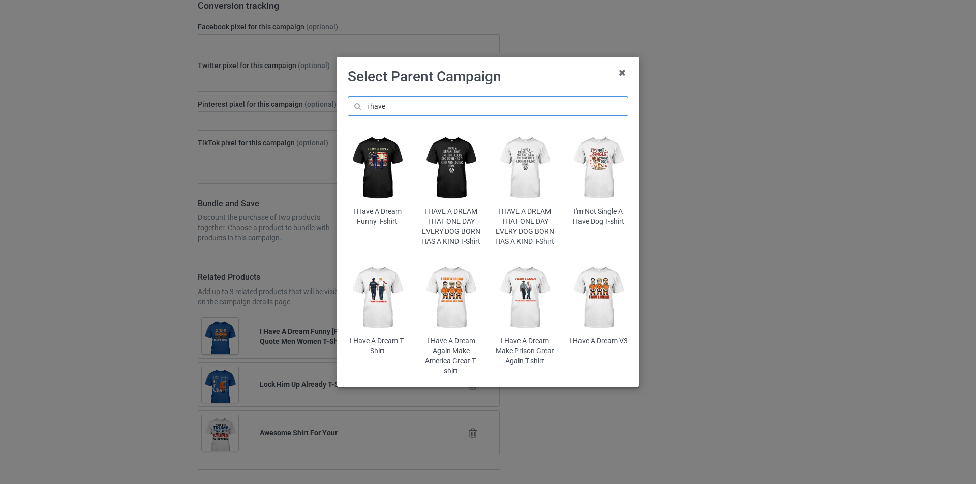
type input "i have"
click at [531, 307] on img at bounding box center [524, 298] width 59 height 74
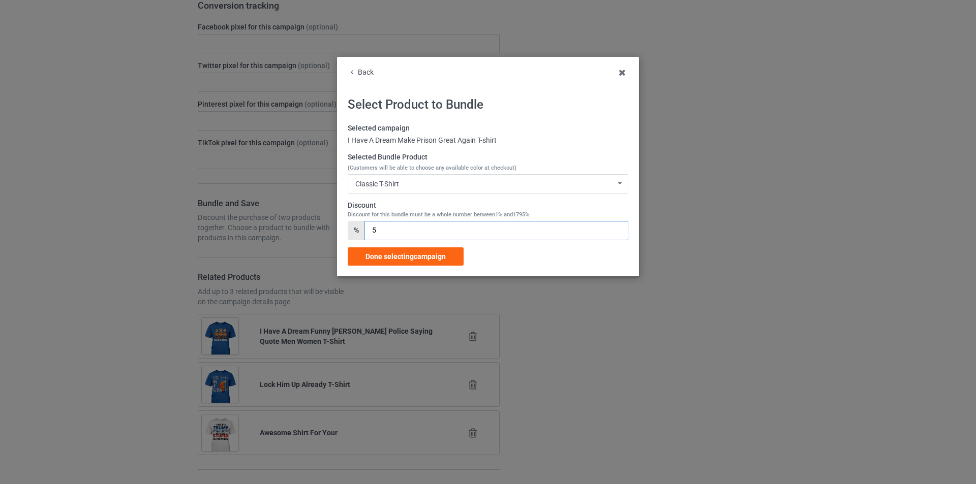
drag, startPoint x: 387, startPoint y: 228, endPoint x: 329, endPoint y: 231, distance: 58.0
click at [341, 230] on div "Back Select Product to Bundle Selected campaign I Have A Dream Make Prison Grea…" at bounding box center [488, 167] width 302 height 220
type input "3"
click at [402, 253] on span "Done selecting campaign" at bounding box center [405, 257] width 80 height 8
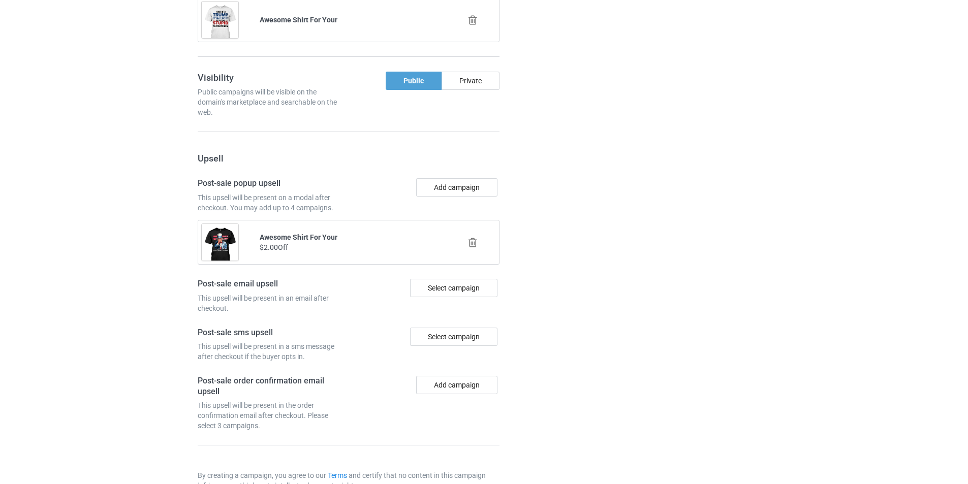
scroll to position [1246, 0]
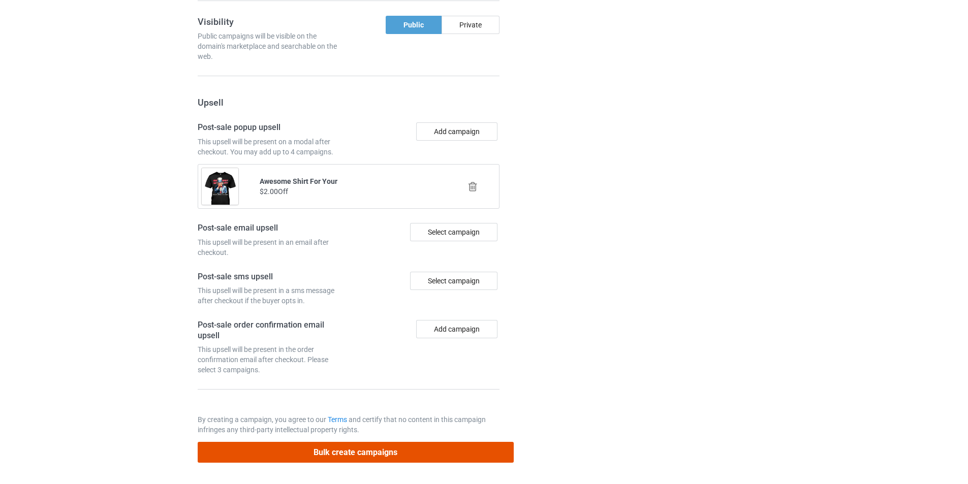
click at [353, 451] on button "Bulk create campaigns" at bounding box center [356, 452] width 316 height 21
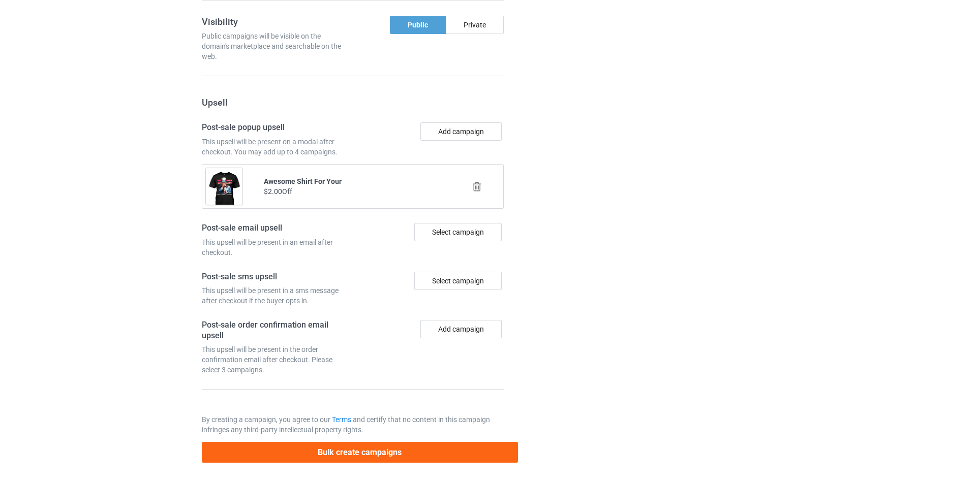
scroll to position [0, 0]
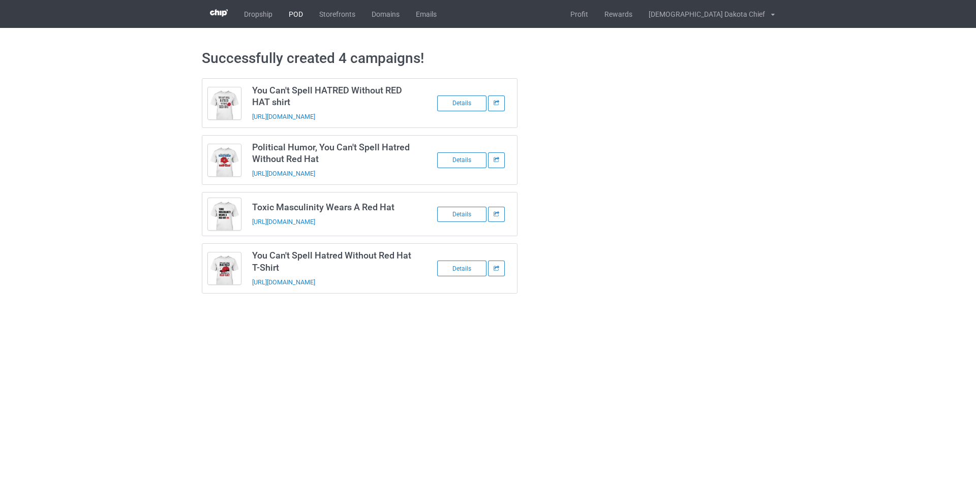
click at [292, 16] on link "POD" at bounding box center [295, 14] width 30 height 28
